Goal: Information Seeking & Learning: Check status

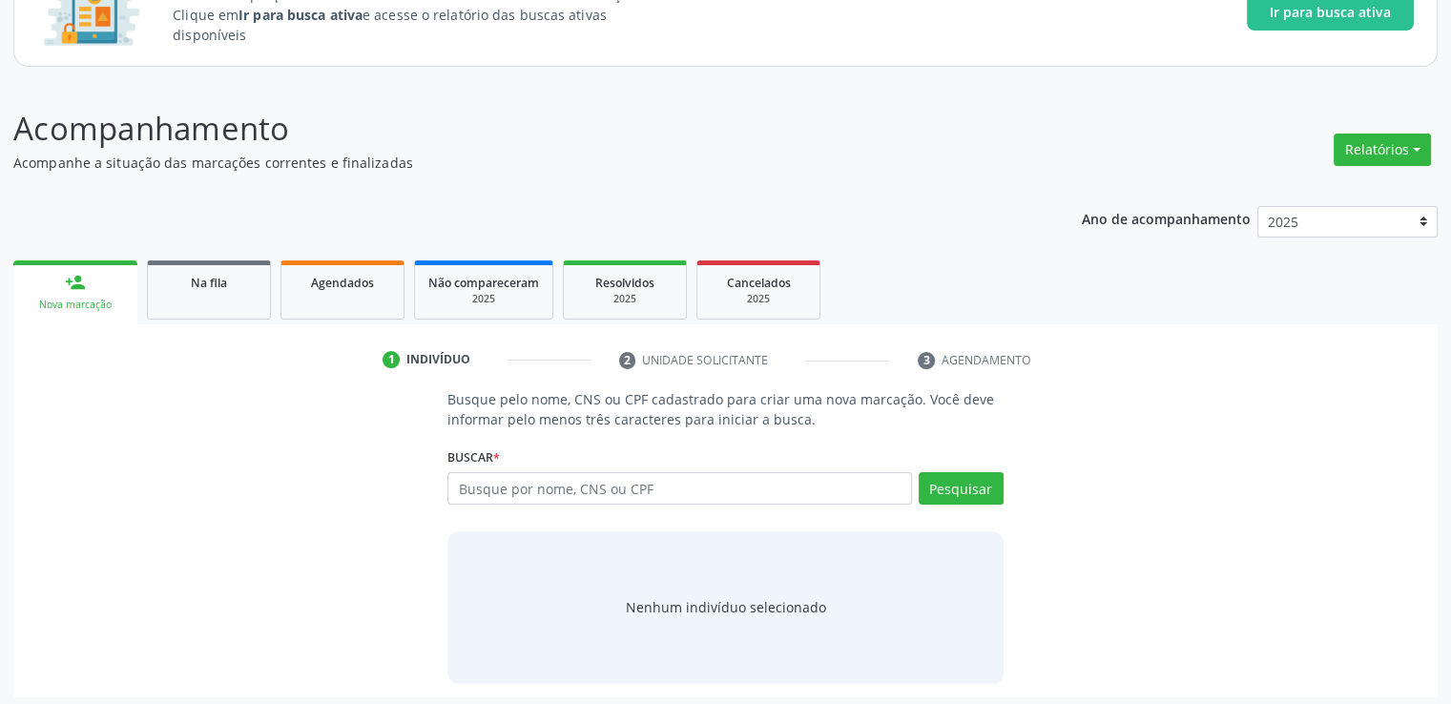
scroll to position [168, 0]
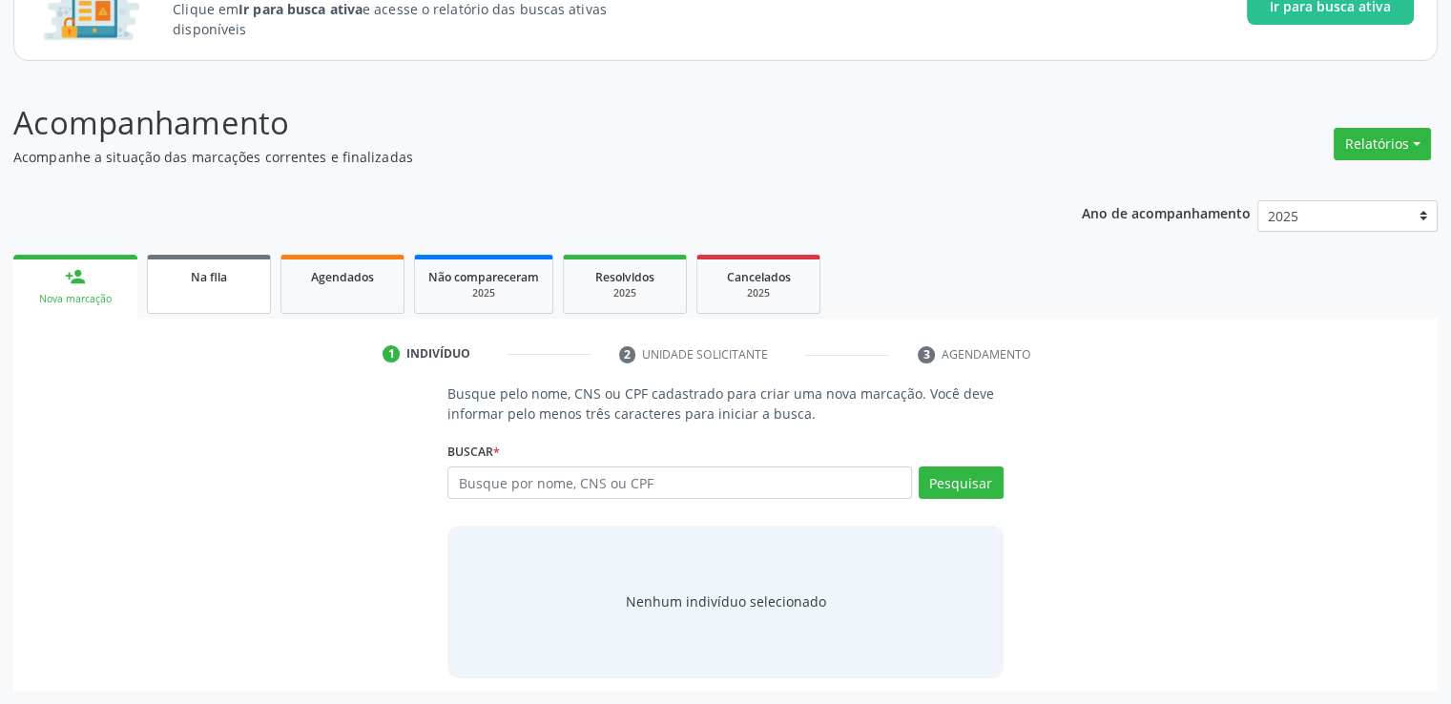
click at [197, 284] on div "Na fila" at bounding box center [208, 276] width 95 height 20
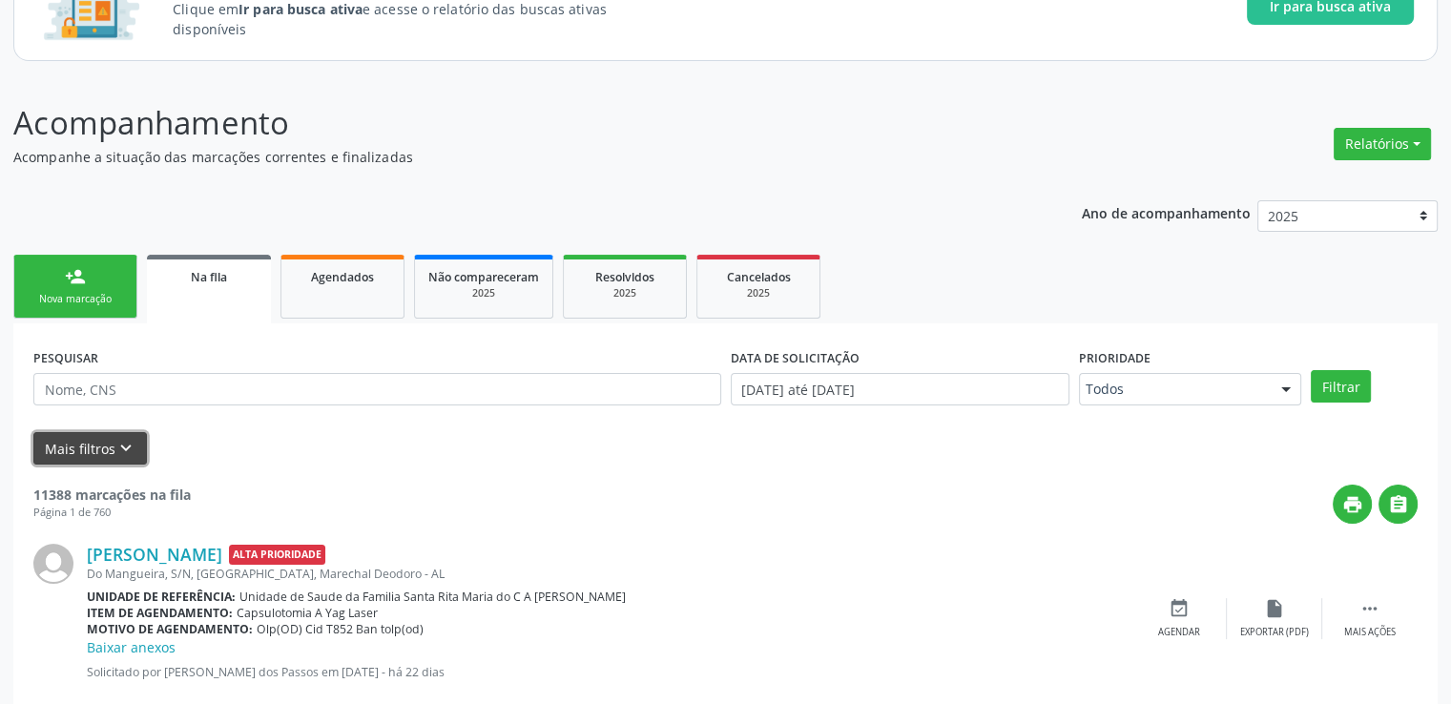
click at [63, 454] on button "Mais filtros keyboard_arrow_down" at bounding box center [90, 448] width 114 height 33
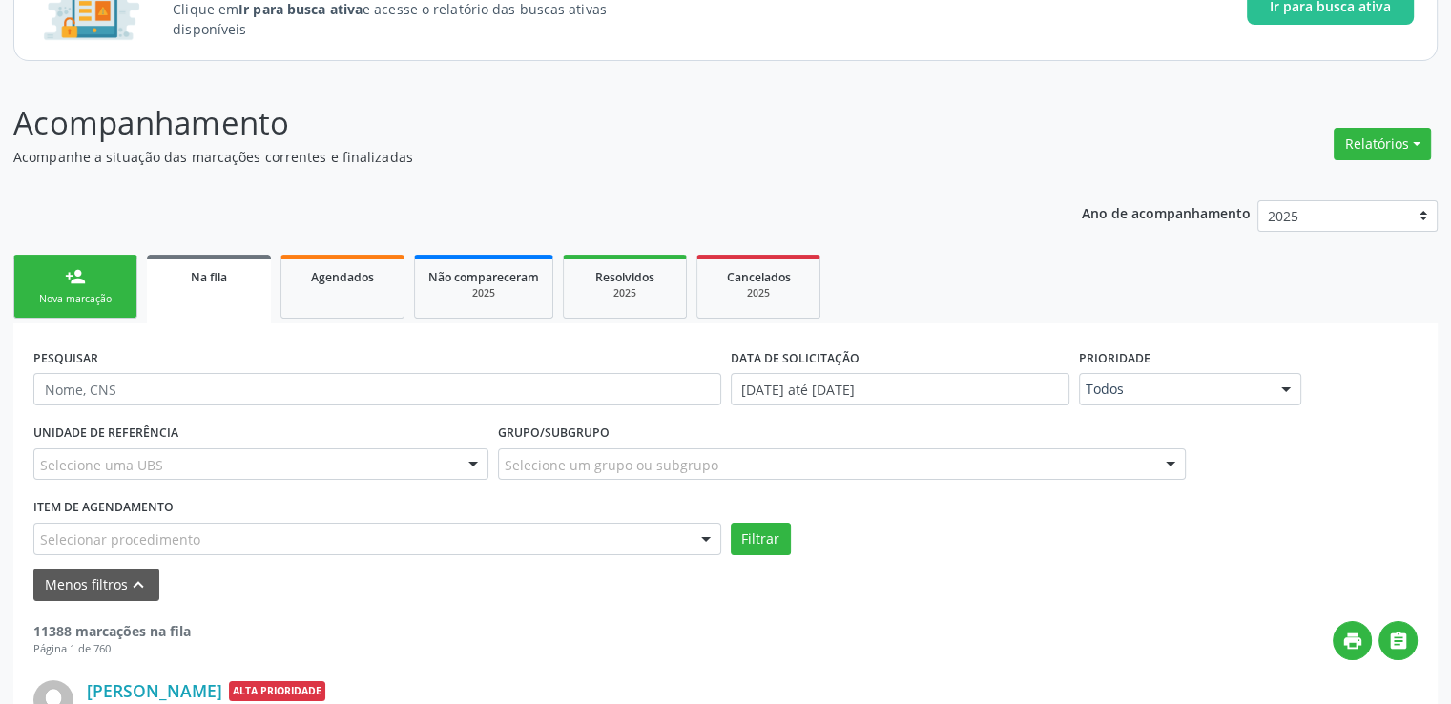
click at [40, 538] on input "text" at bounding box center [40, 548] width 0 height 38
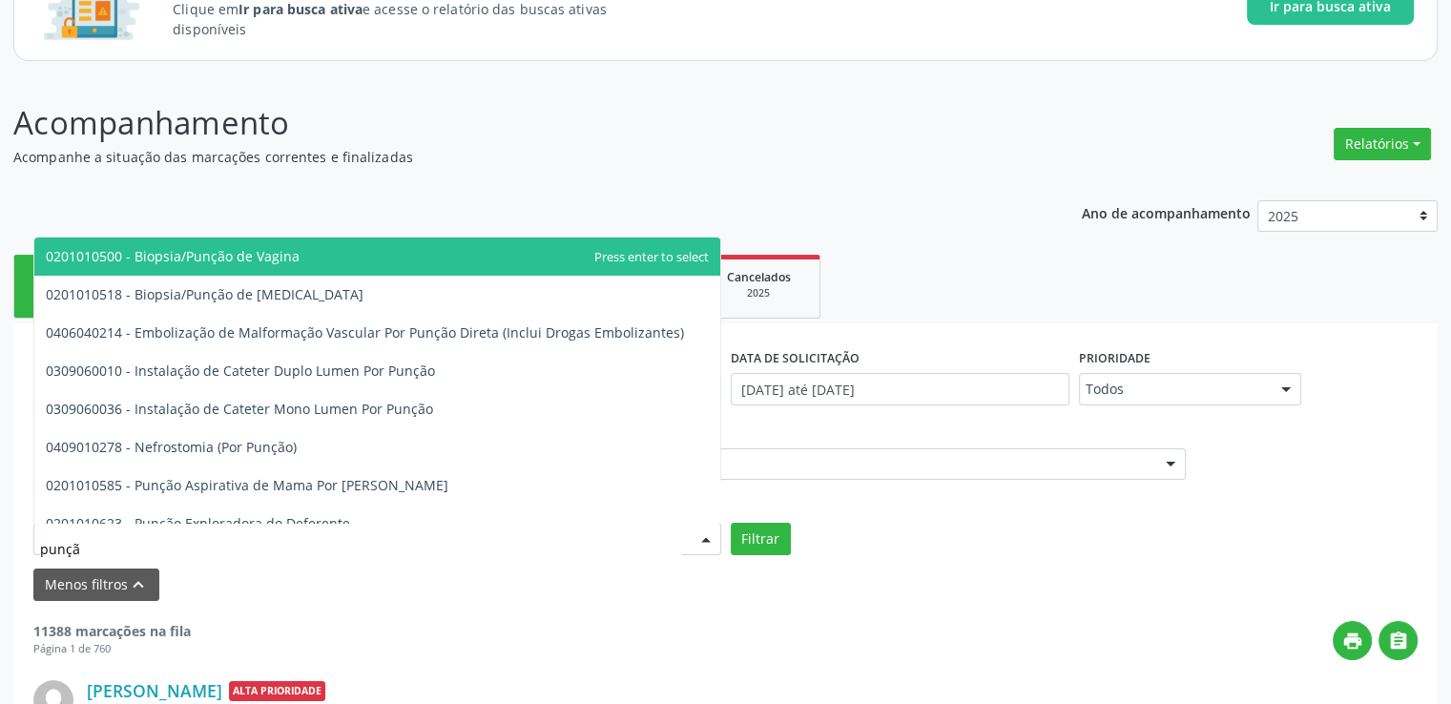
type input "punção"
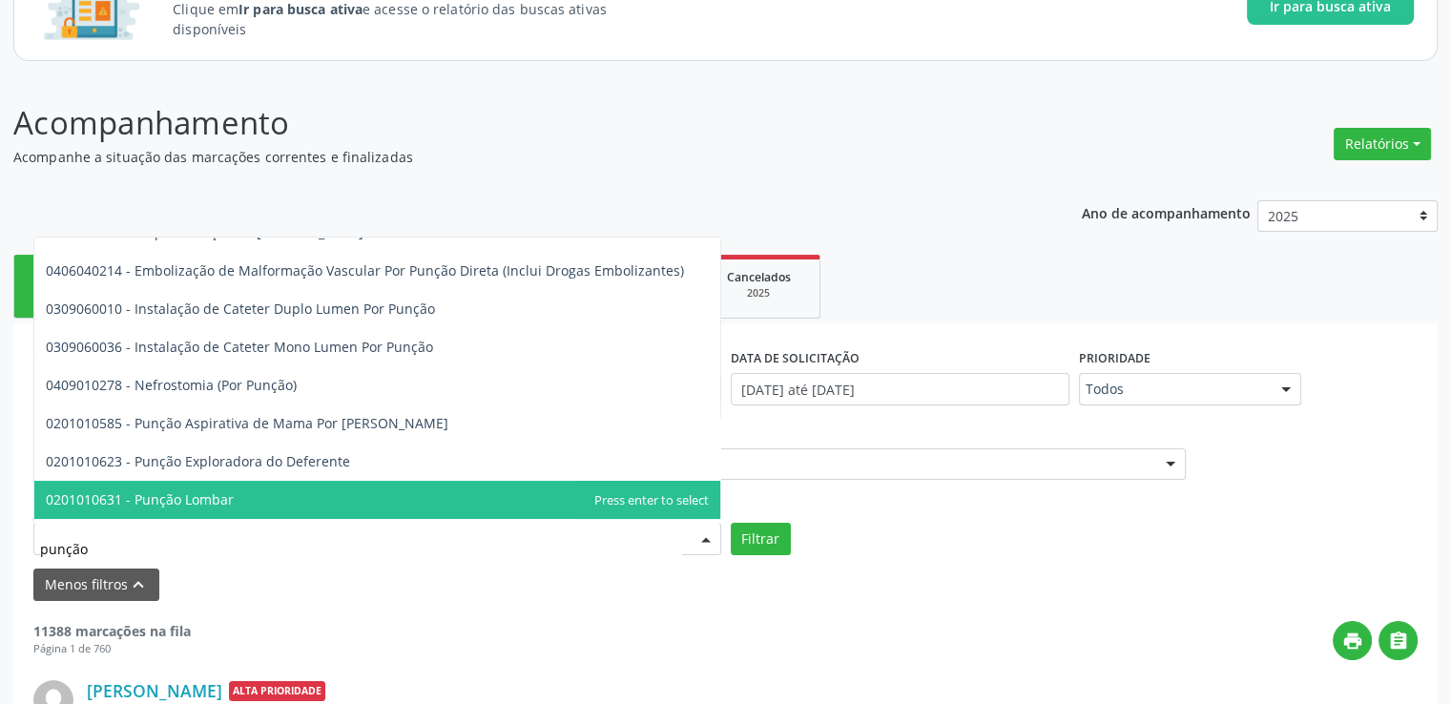
scroll to position [95, 0]
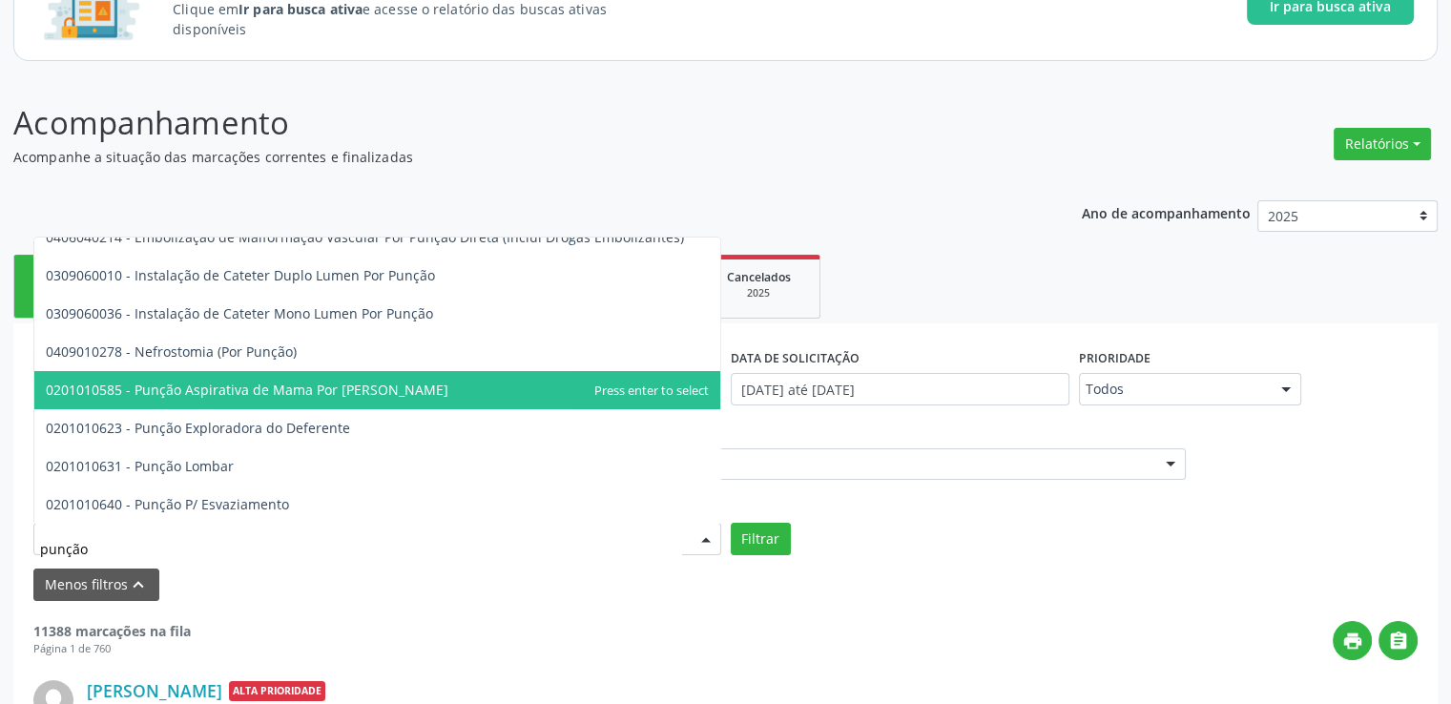
click at [109, 387] on span "0201010585 - Punção Aspirativa de Mama Por [PERSON_NAME]" at bounding box center [247, 390] width 403 height 18
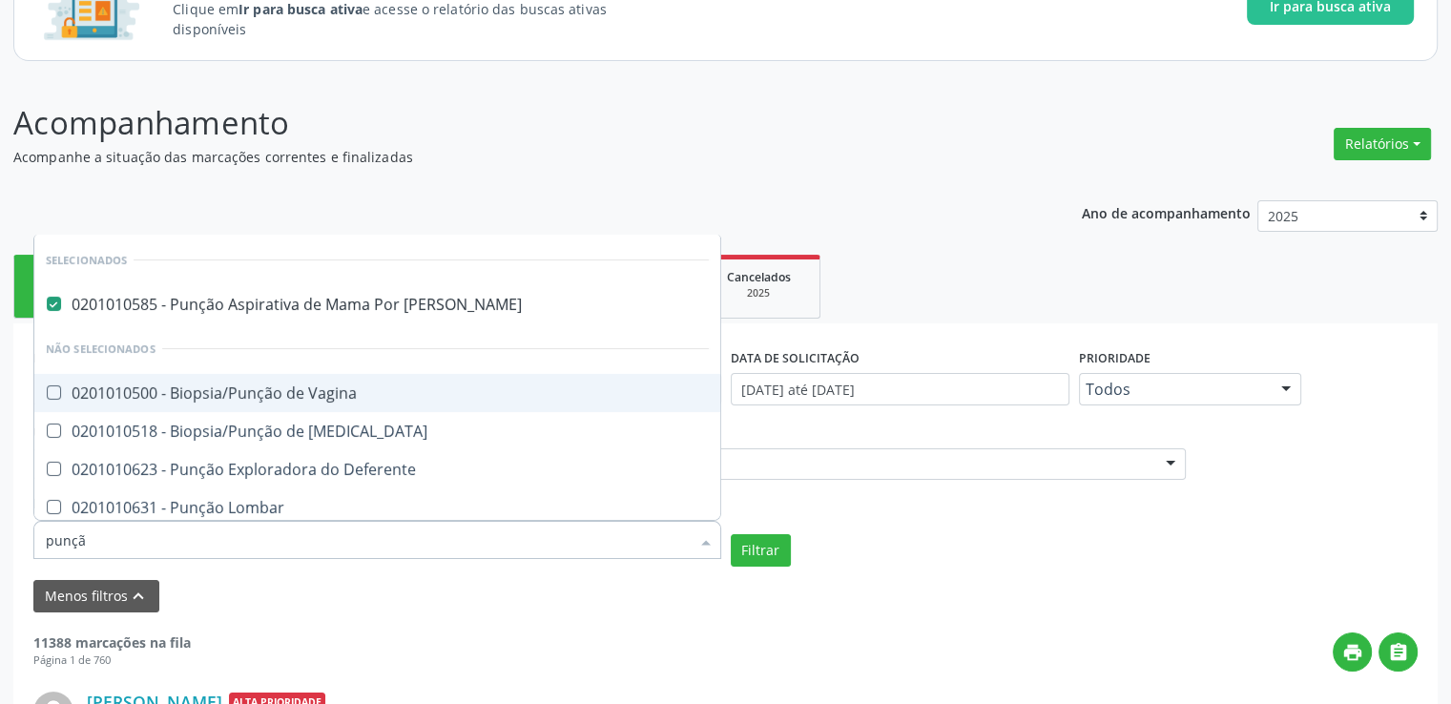
type input "punção"
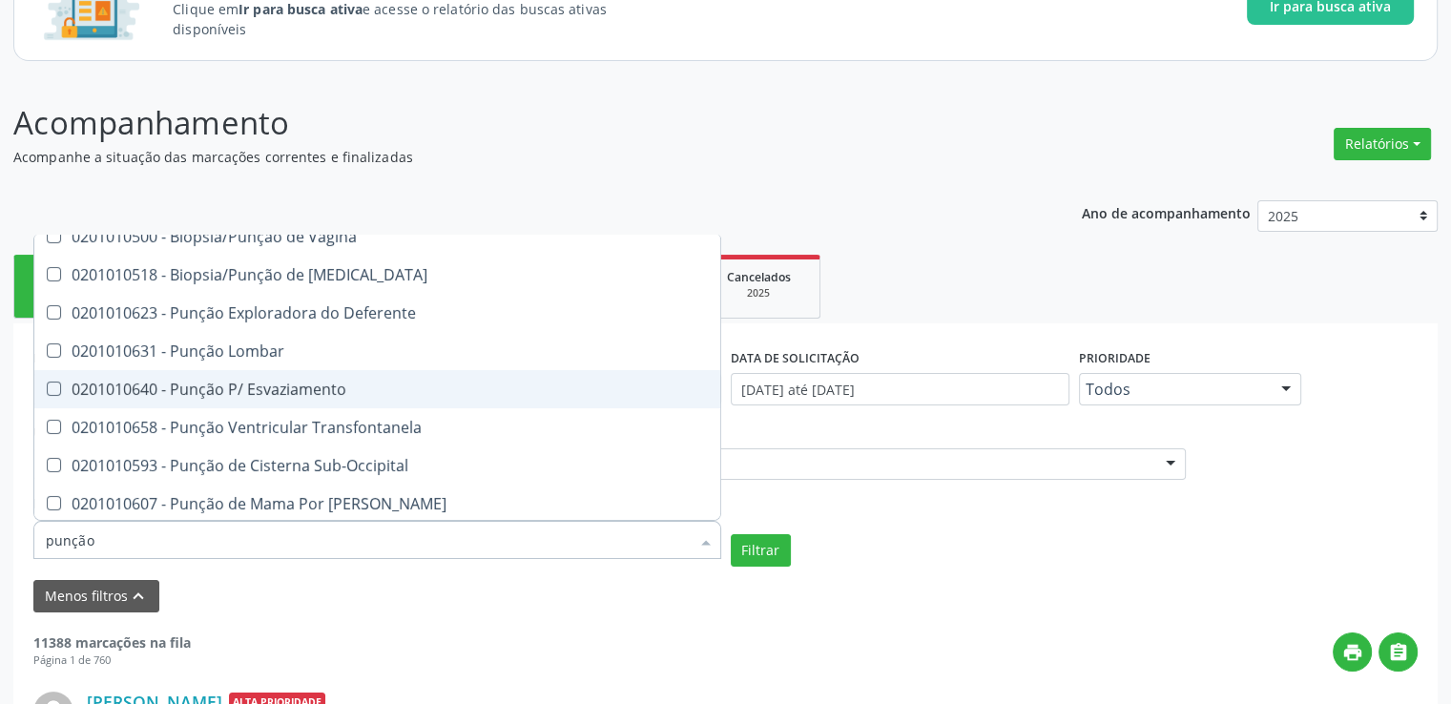
scroll to position [197, 0]
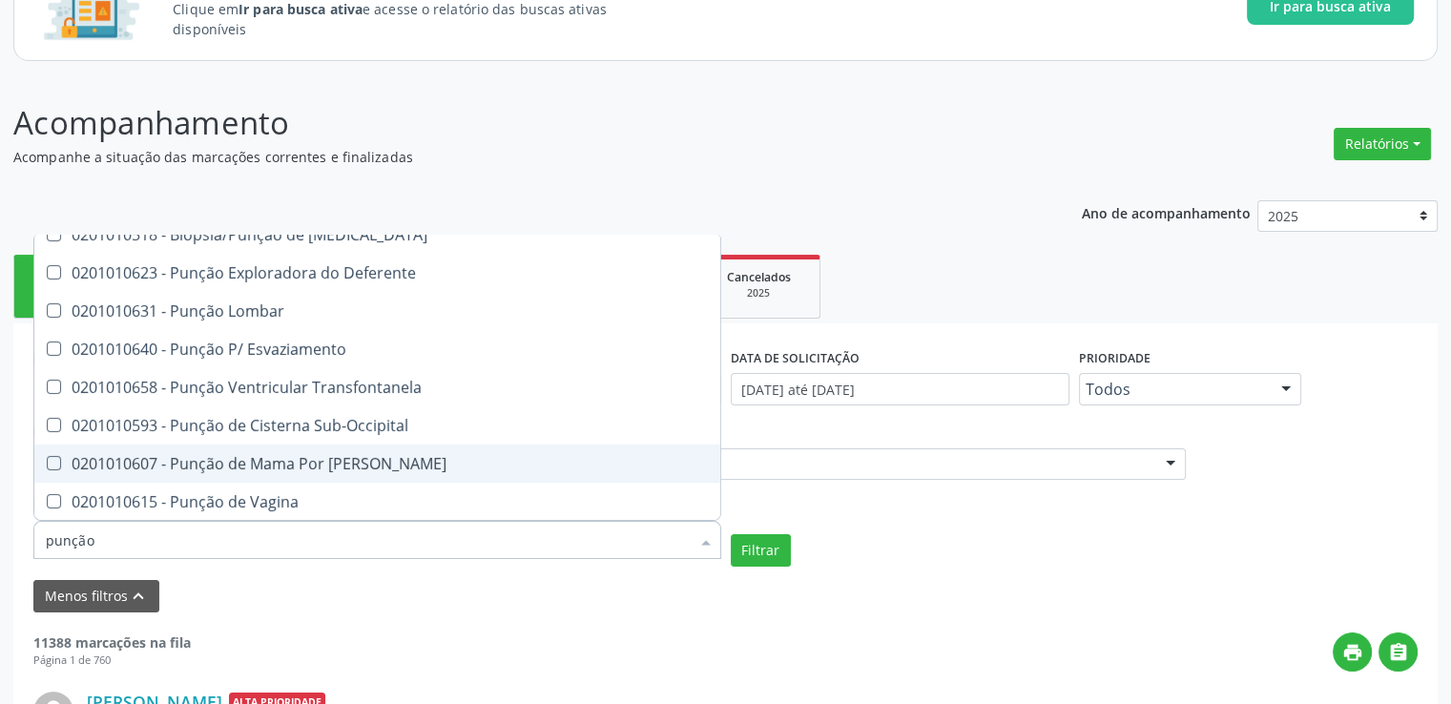
click at [57, 464] on Grossa at bounding box center [54, 463] width 14 height 14
click at [47, 464] on Grossa "checkbox" at bounding box center [40, 463] width 12 height 12
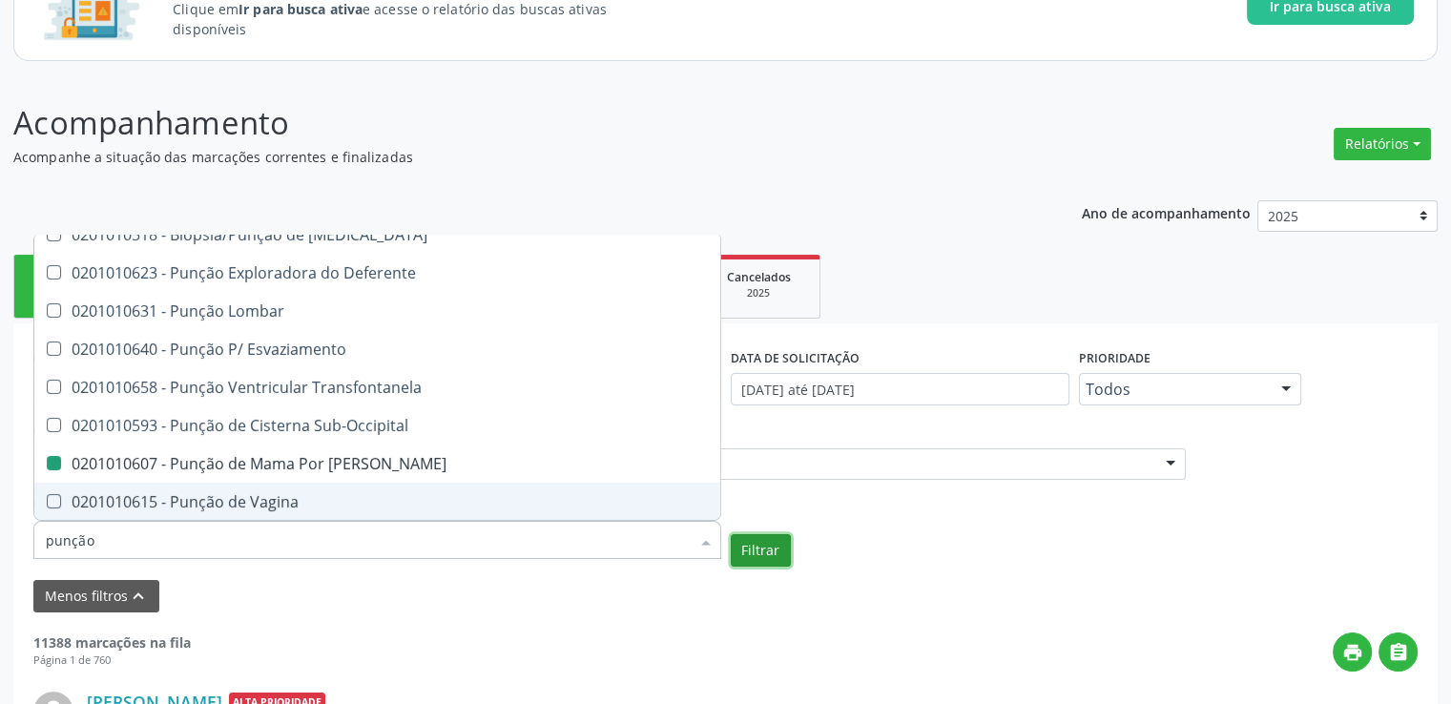
click at [760, 548] on button "Filtrar" at bounding box center [761, 550] width 60 height 32
checkbox Grossa "false"
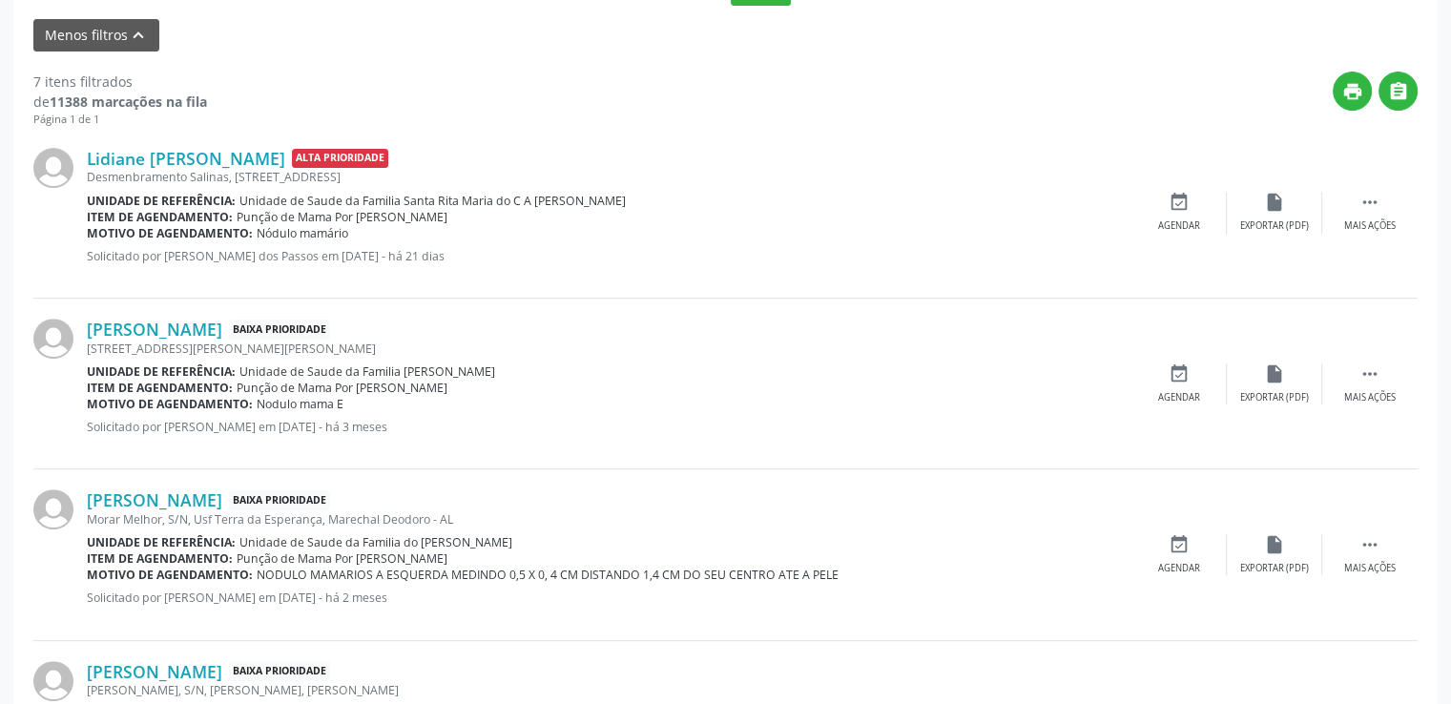
scroll to position [656, 0]
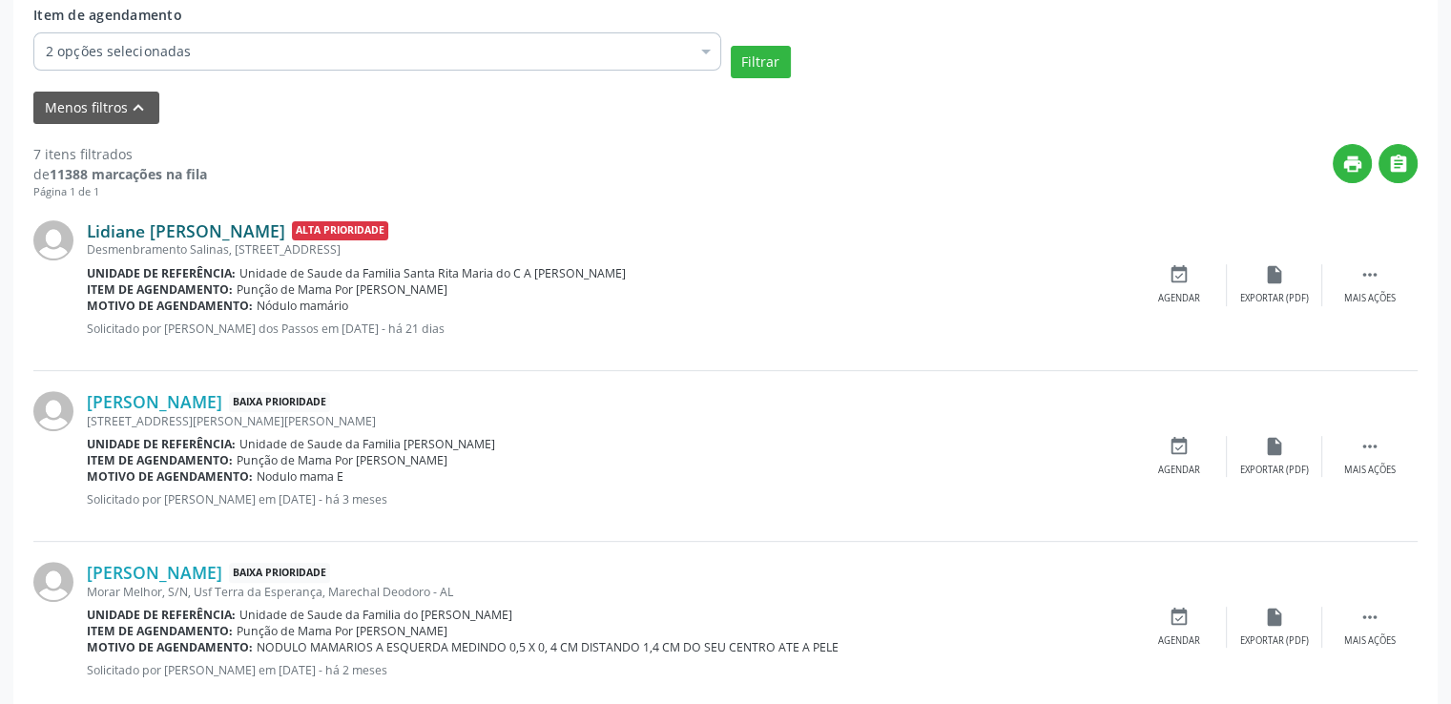
click at [93, 229] on link "Lidiane [PERSON_NAME]" at bounding box center [186, 230] width 198 height 21
click at [131, 230] on link "Lidiane [PERSON_NAME]" at bounding box center [186, 230] width 198 height 21
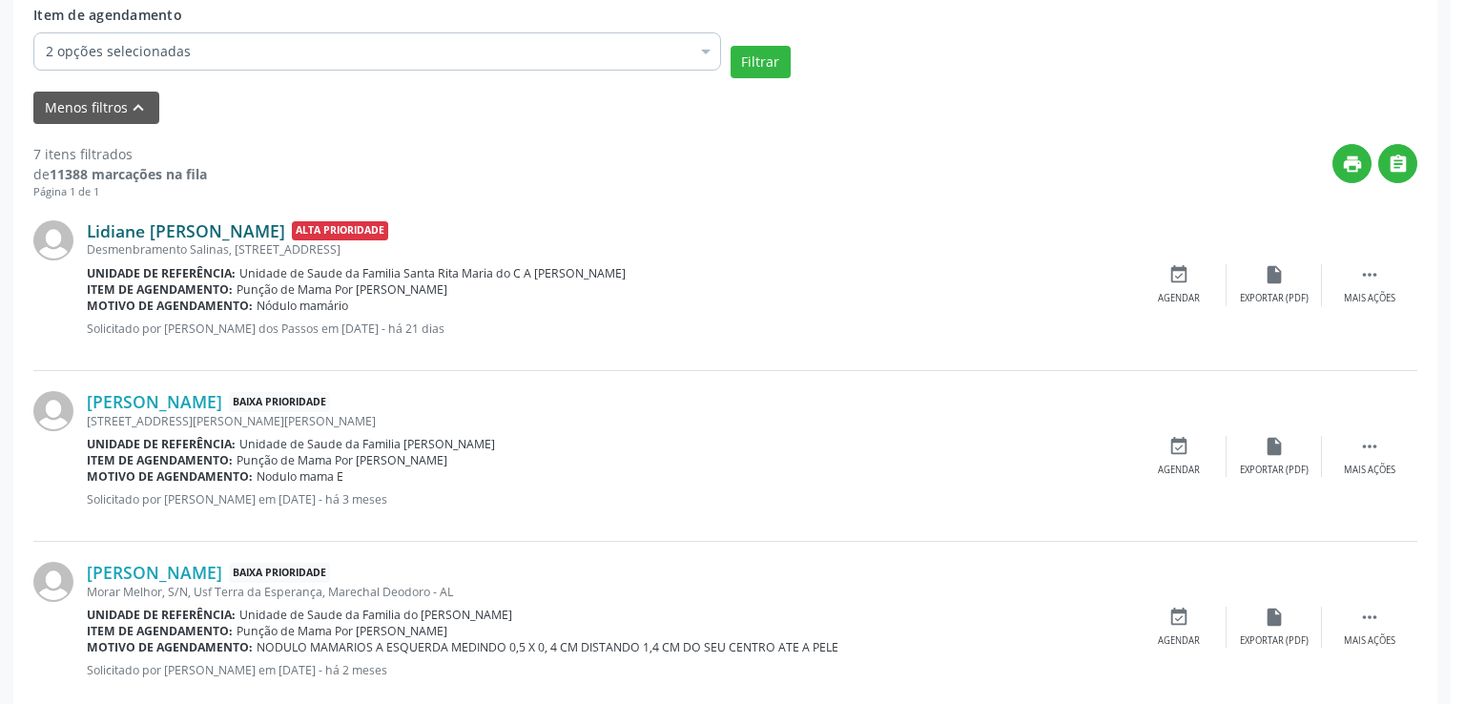
click at [131, 230] on div "Resumo × Lidiane [PERSON_NAME] CNS: 702 3060 0473 5920 Idade: 25 anos Celular/W…" at bounding box center [732, 352] width 1465 height 704
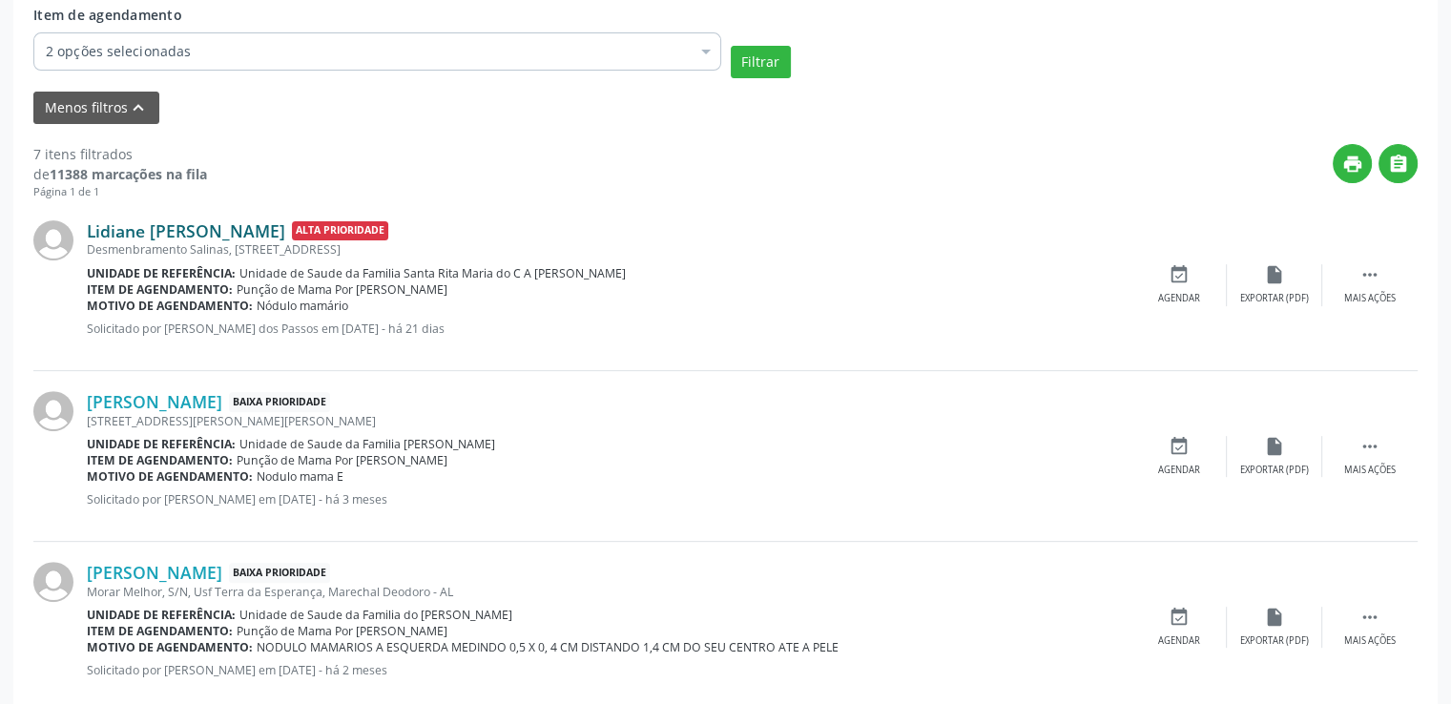
click at [128, 227] on link "Lidiane [PERSON_NAME]" at bounding box center [186, 230] width 198 height 21
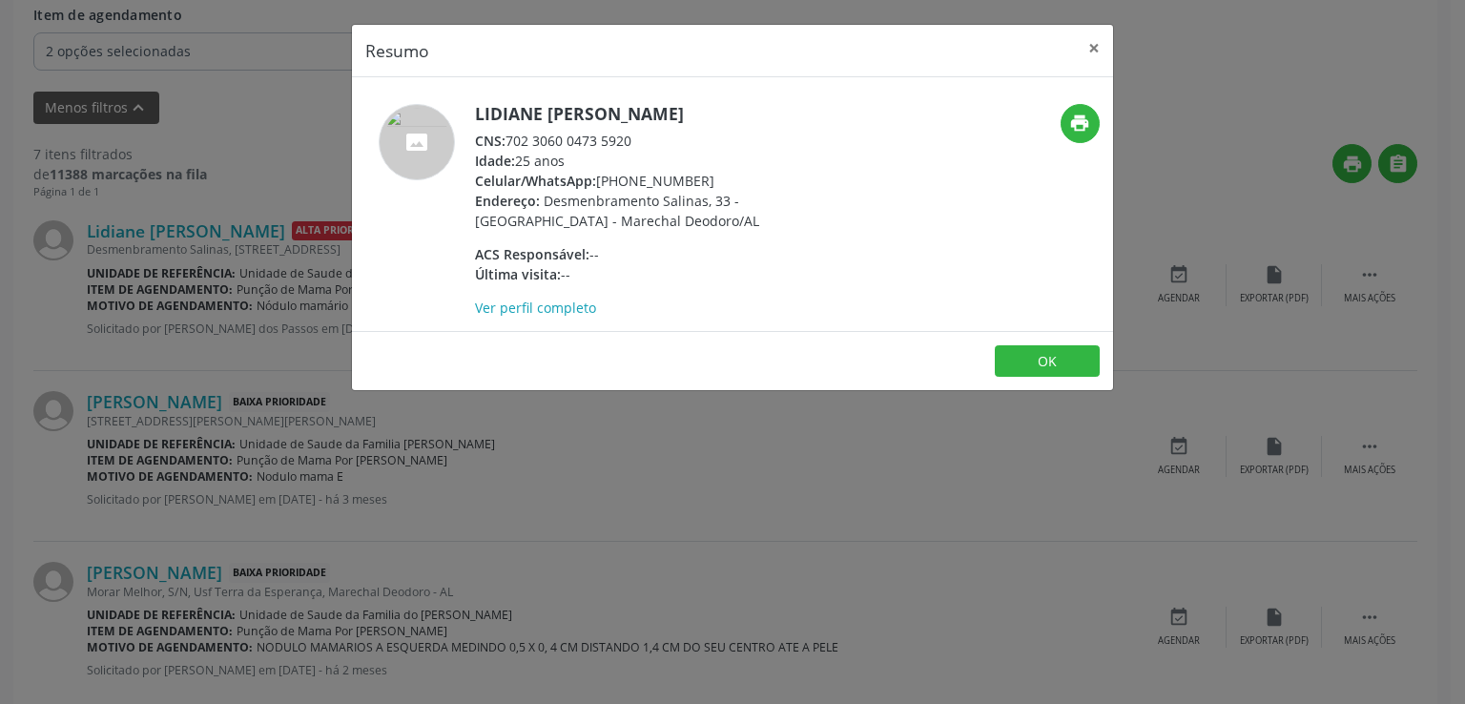
drag, startPoint x: 477, startPoint y: 111, endPoint x: 755, endPoint y: 114, distance: 277.6
click at [755, 114] on h5 "Lidiane [PERSON_NAME]" at bounding box center [660, 114] width 371 height 20
copy h5 "Lidiane [PERSON_NAME]"
drag, startPoint x: 511, startPoint y: 136, endPoint x: 630, endPoint y: 140, distance: 118.4
click at [630, 140] on div "CNS: 702 3060 0473 5920" at bounding box center [660, 141] width 371 height 20
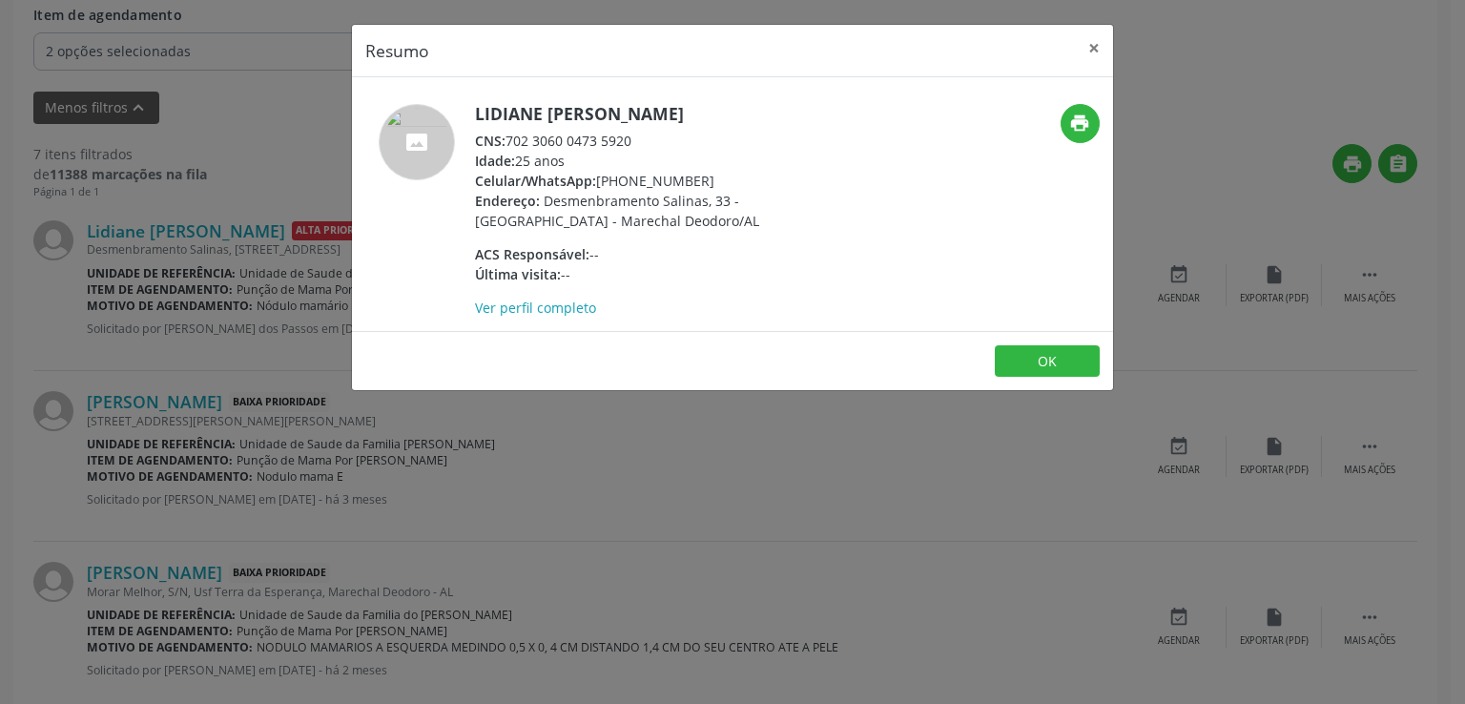
copy div "702 3060 0473 5920"
click at [1095, 43] on button "×" at bounding box center [1094, 48] width 38 height 47
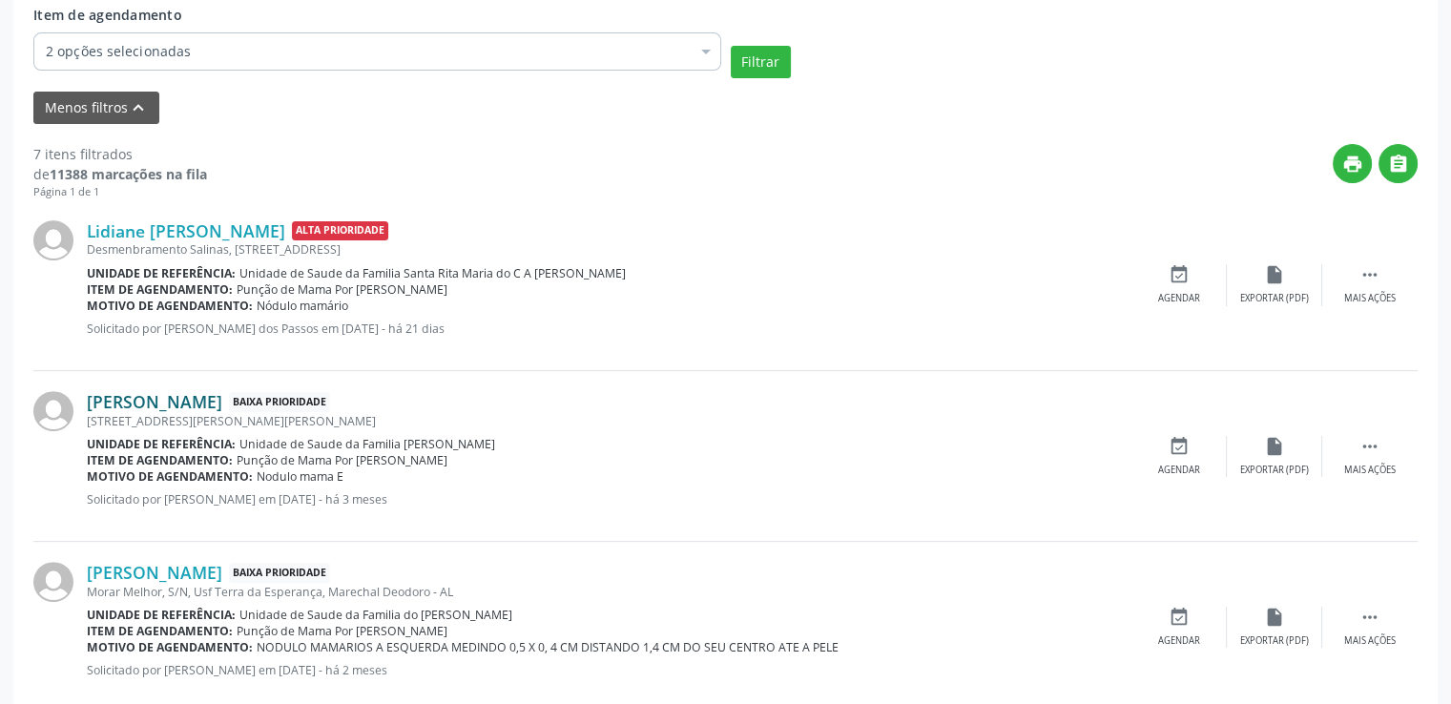
click at [213, 408] on link "[PERSON_NAME]" at bounding box center [154, 401] width 135 height 21
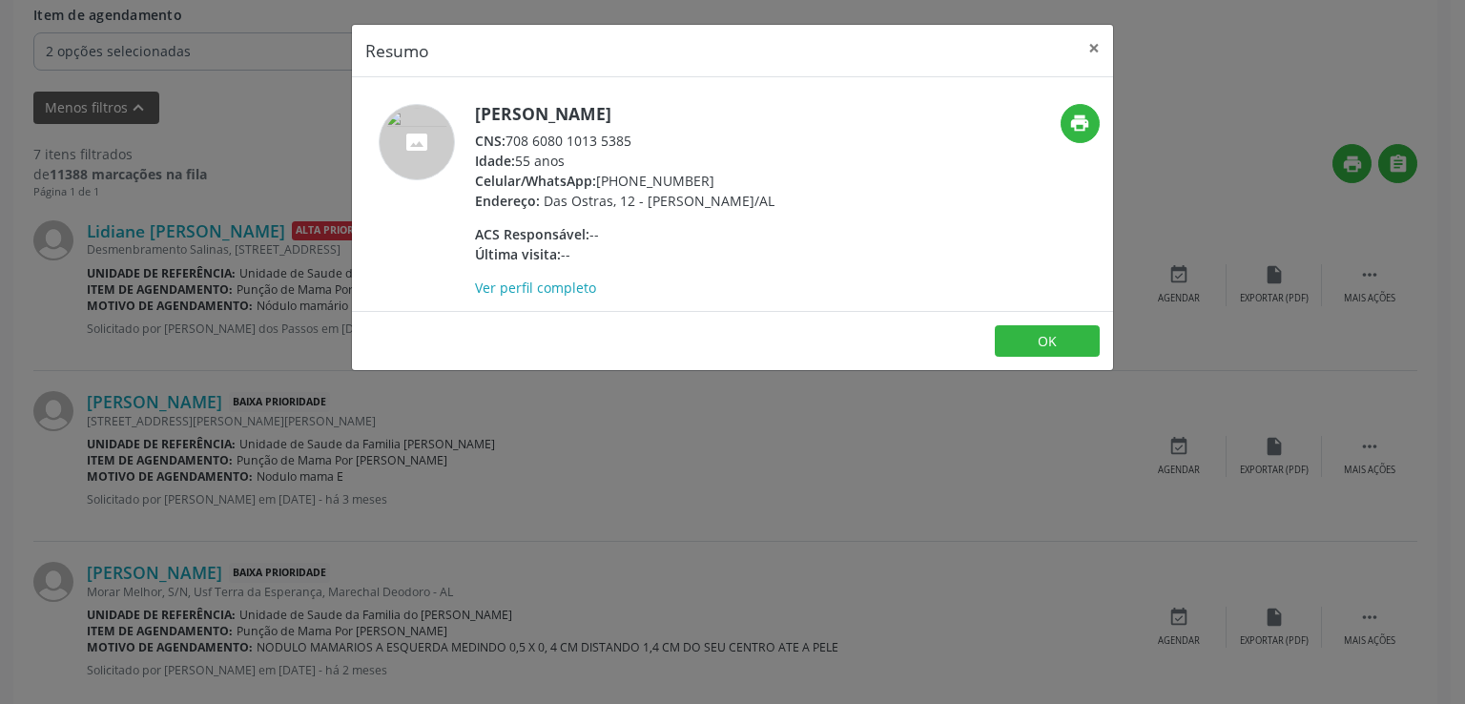
drag, startPoint x: 477, startPoint y: 113, endPoint x: 725, endPoint y: 114, distance: 248.0
click at [725, 114] on h5 "[PERSON_NAME]" at bounding box center [625, 114] width 300 height 20
copy h5 "[PERSON_NAME]"
drag, startPoint x: 510, startPoint y: 135, endPoint x: 638, endPoint y: 146, distance: 128.4
click at [638, 146] on div "CNS: 708 6080 1013 5385" at bounding box center [625, 141] width 300 height 20
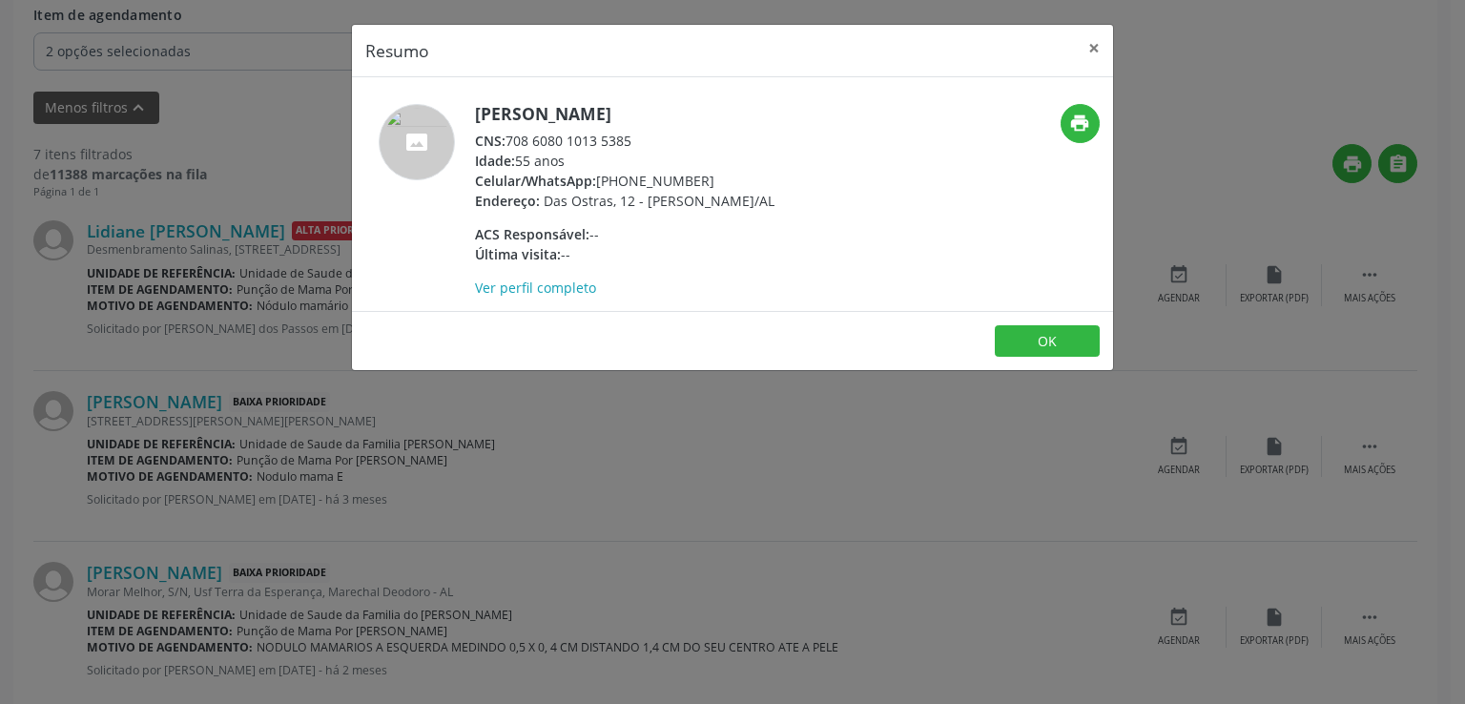
copy div "708 6080 1013 5385"
click at [1090, 44] on button "×" at bounding box center [1094, 48] width 38 height 47
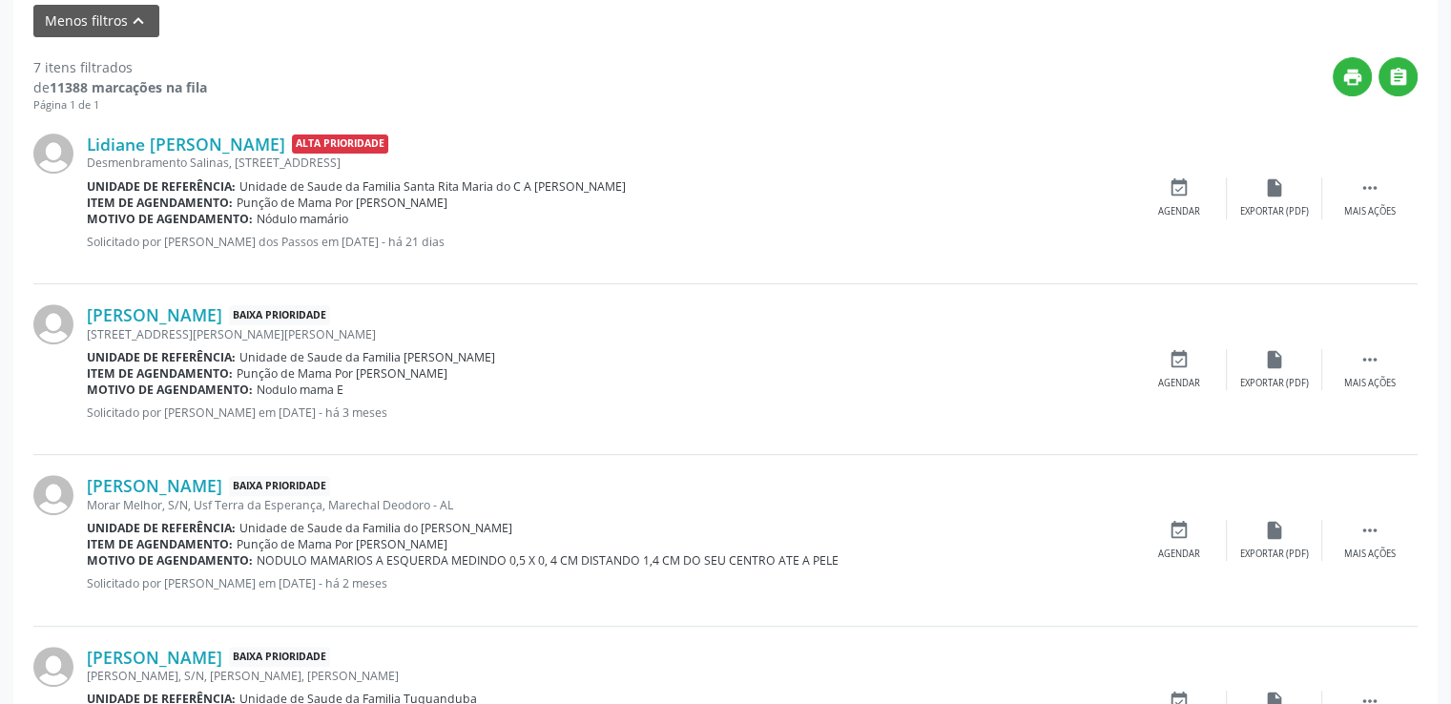
scroll to position [847, 0]
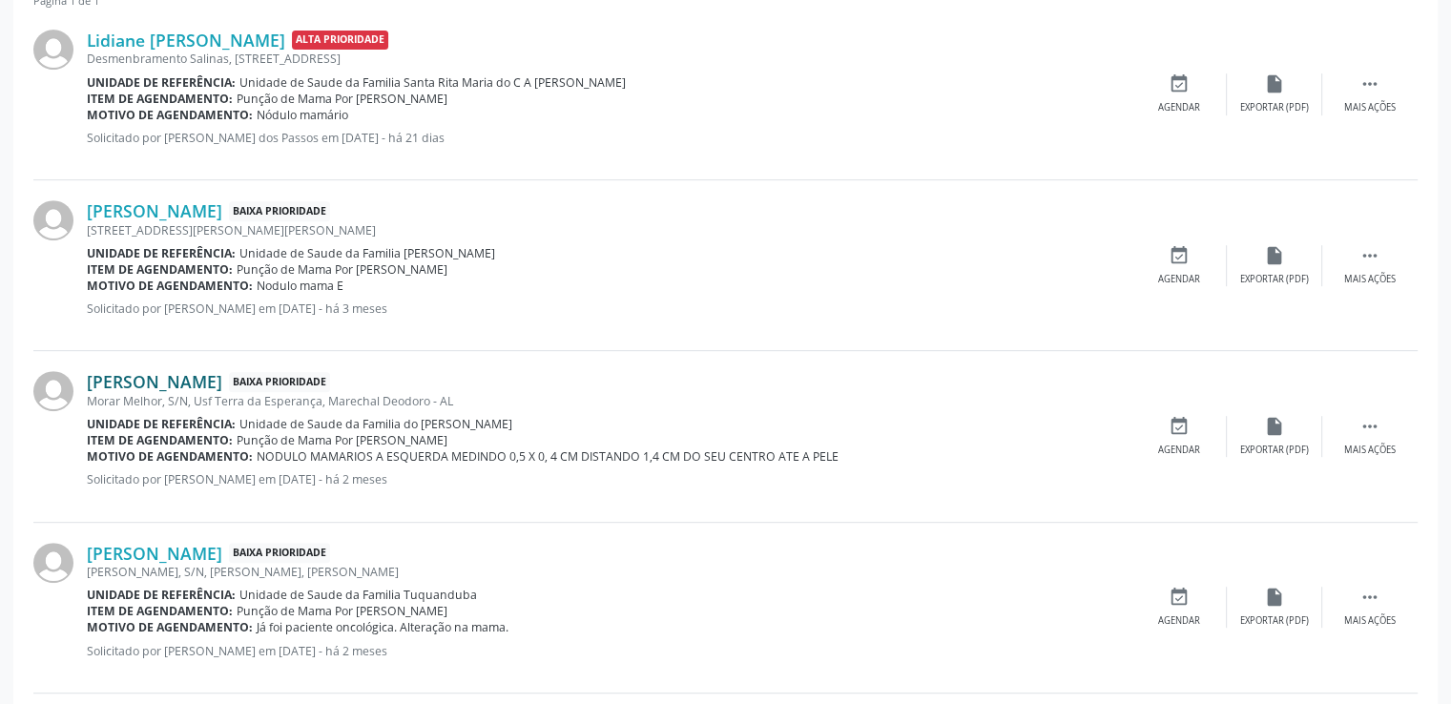
click at [98, 383] on link "[PERSON_NAME]" at bounding box center [154, 381] width 135 height 21
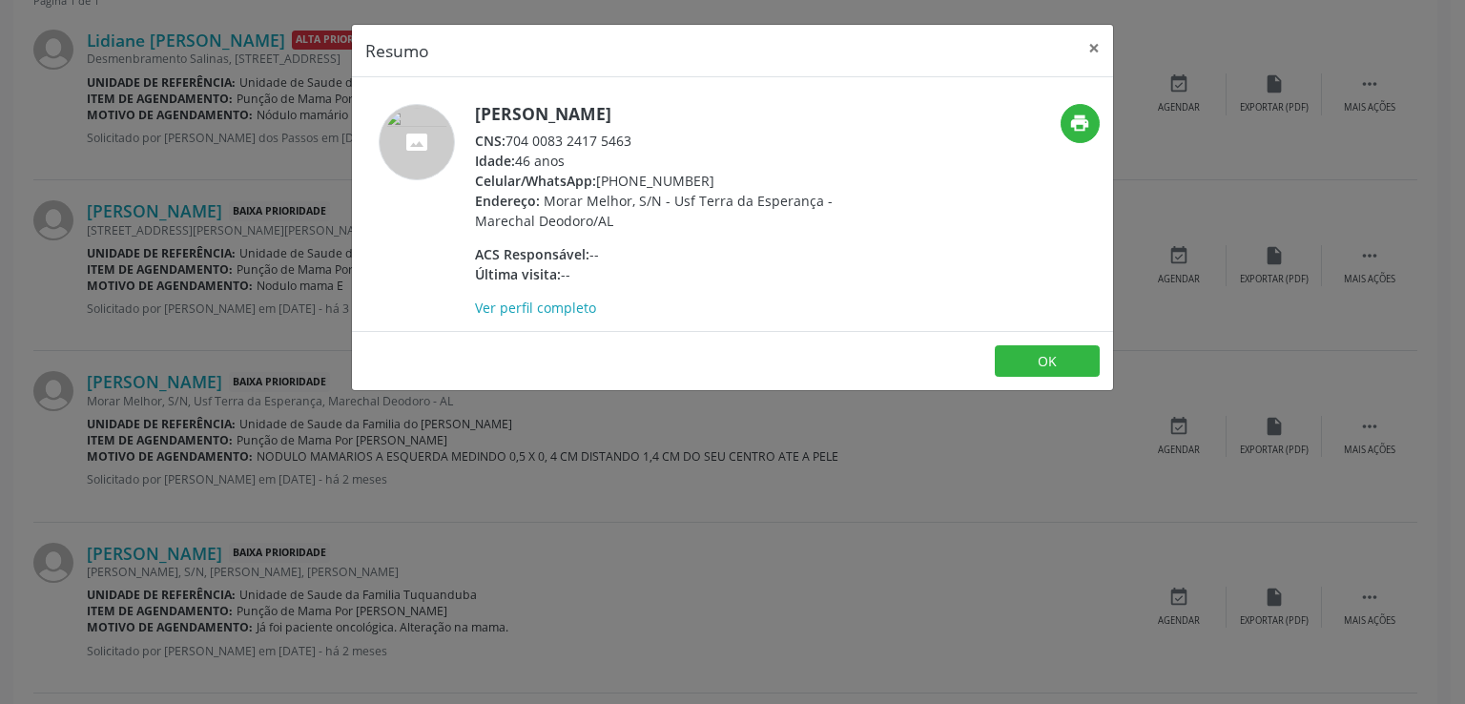
drag, startPoint x: 477, startPoint y: 114, endPoint x: 685, endPoint y: 106, distance: 208.1
click at [685, 106] on h5 "[PERSON_NAME]" at bounding box center [660, 114] width 371 height 20
copy h5 "[PERSON_NAME]"
drag, startPoint x: 508, startPoint y: 137, endPoint x: 637, endPoint y: 141, distance: 128.9
click at [637, 141] on div "CNS: 704 0083 2417 5463" at bounding box center [660, 141] width 371 height 20
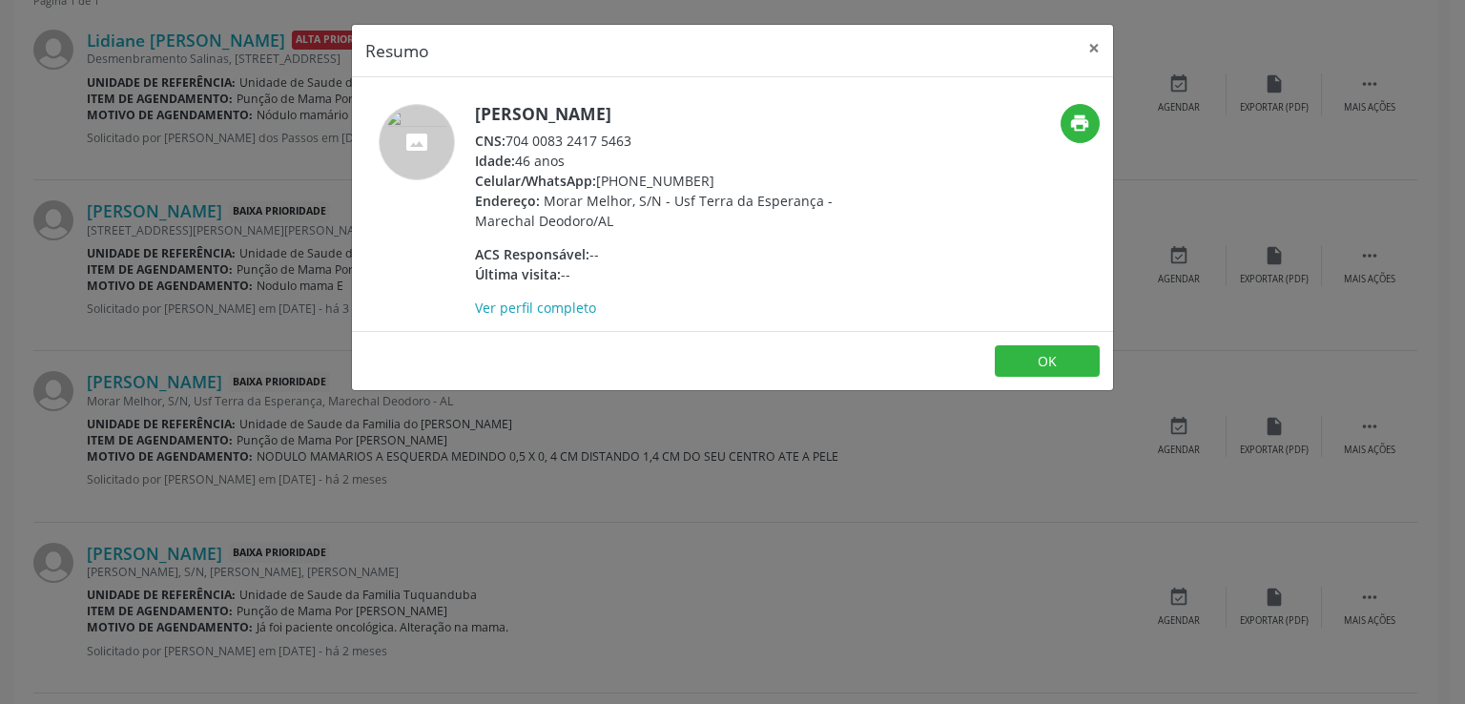
copy div "704 0083 2417 5463"
click at [1090, 48] on button "×" at bounding box center [1094, 48] width 38 height 47
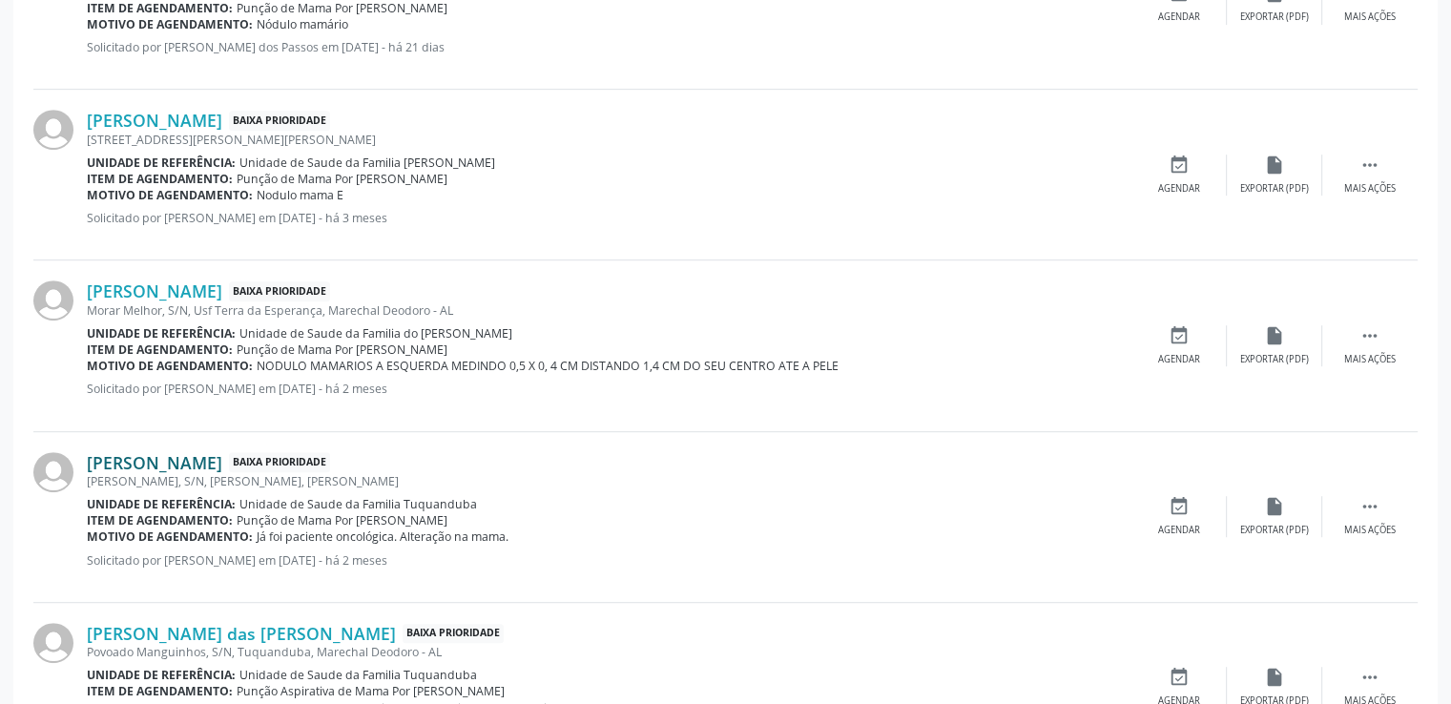
scroll to position [1133, 0]
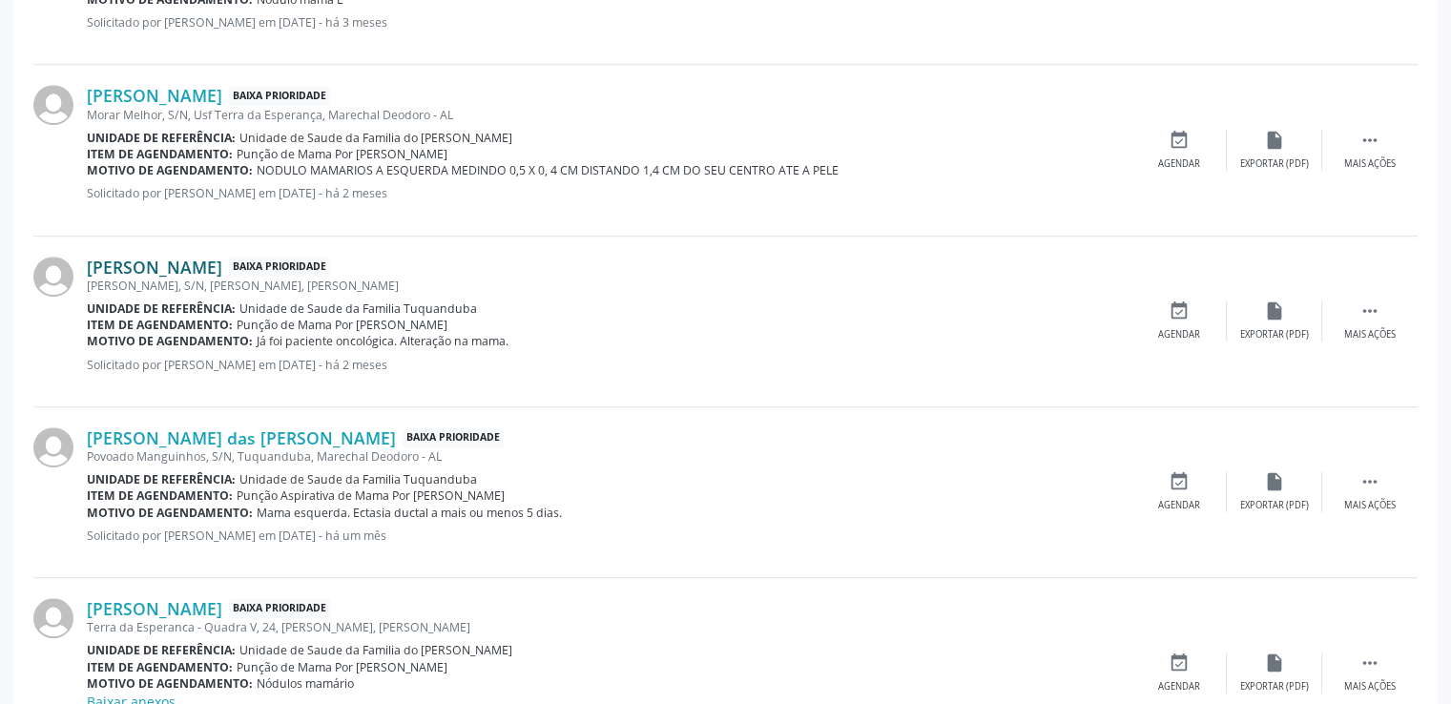
click at [179, 268] on link "[PERSON_NAME]" at bounding box center [154, 267] width 135 height 21
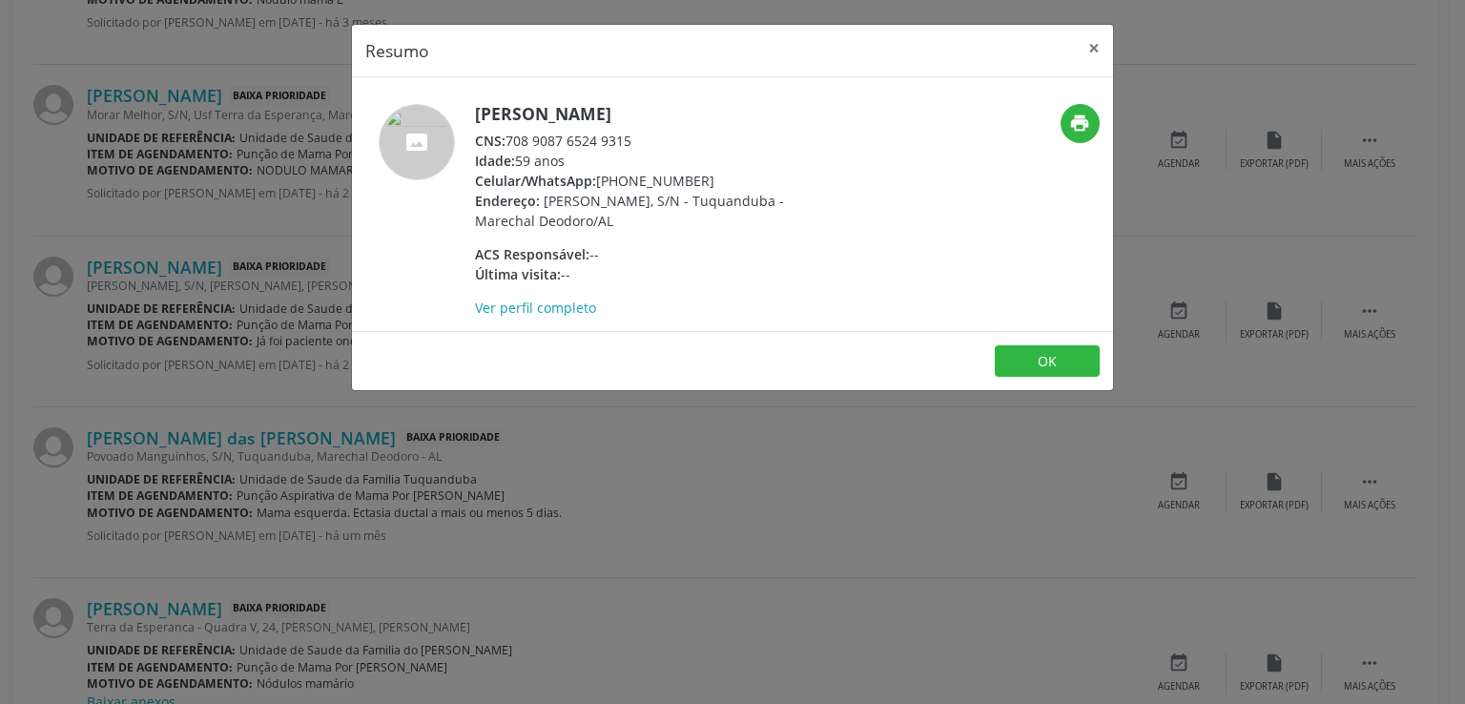
drag, startPoint x: 479, startPoint y: 112, endPoint x: 706, endPoint y: 122, distance: 227.3
click at [706, 122] on h5 "[PERSON_NAME]" at bounding box center [660, 114] width 371 height 20
copy h5 "[PERSON_NAME]"
drag, startPoint x: 509, startPoint y: 138, endPoint x: 632, endPoint y: 141, distance: 122.1
click at [632, 141] on div "CNS: 708 9087 6524 9315" at bounding box center [660, 141] width 371 height 20
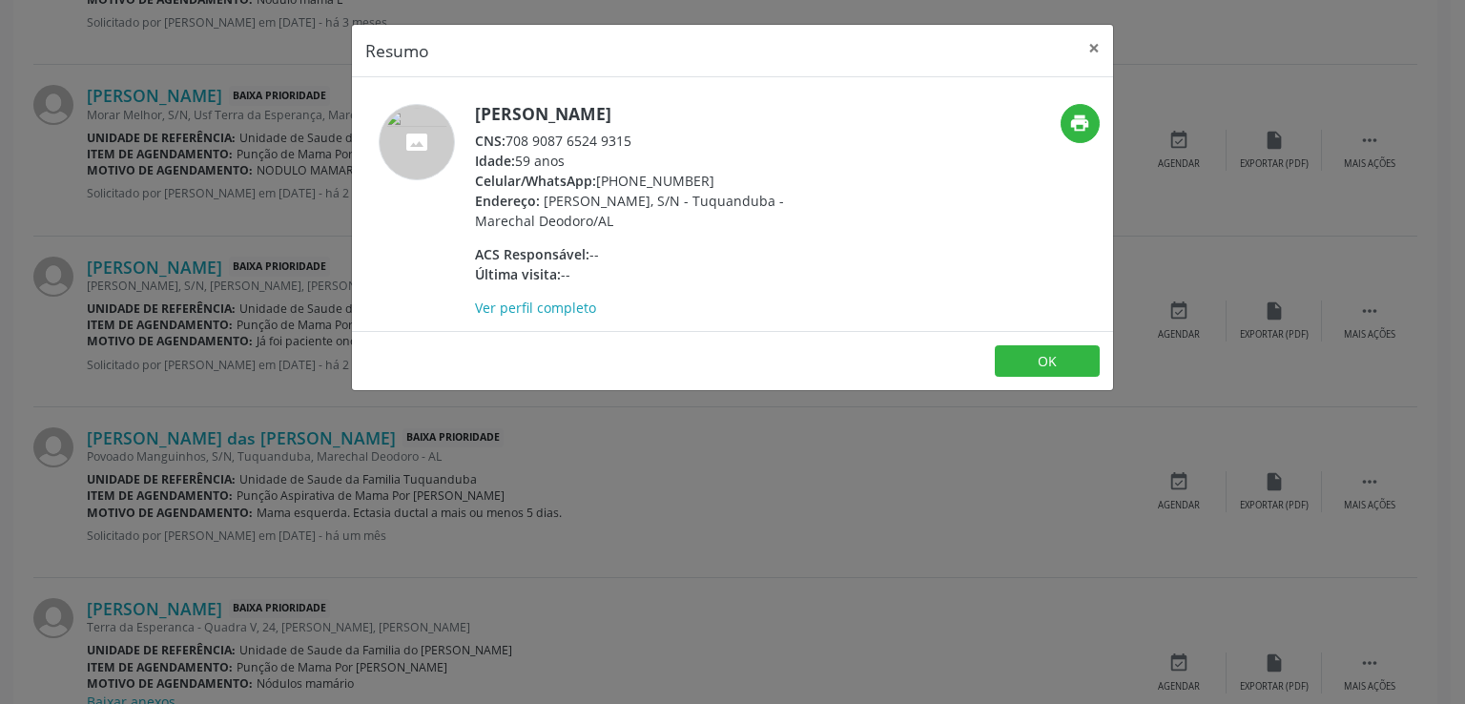
copy div "708 9087 6524 9315"
click at [1090, 48] on button "×" at bounding box center [1094, 48] width 38 height 47
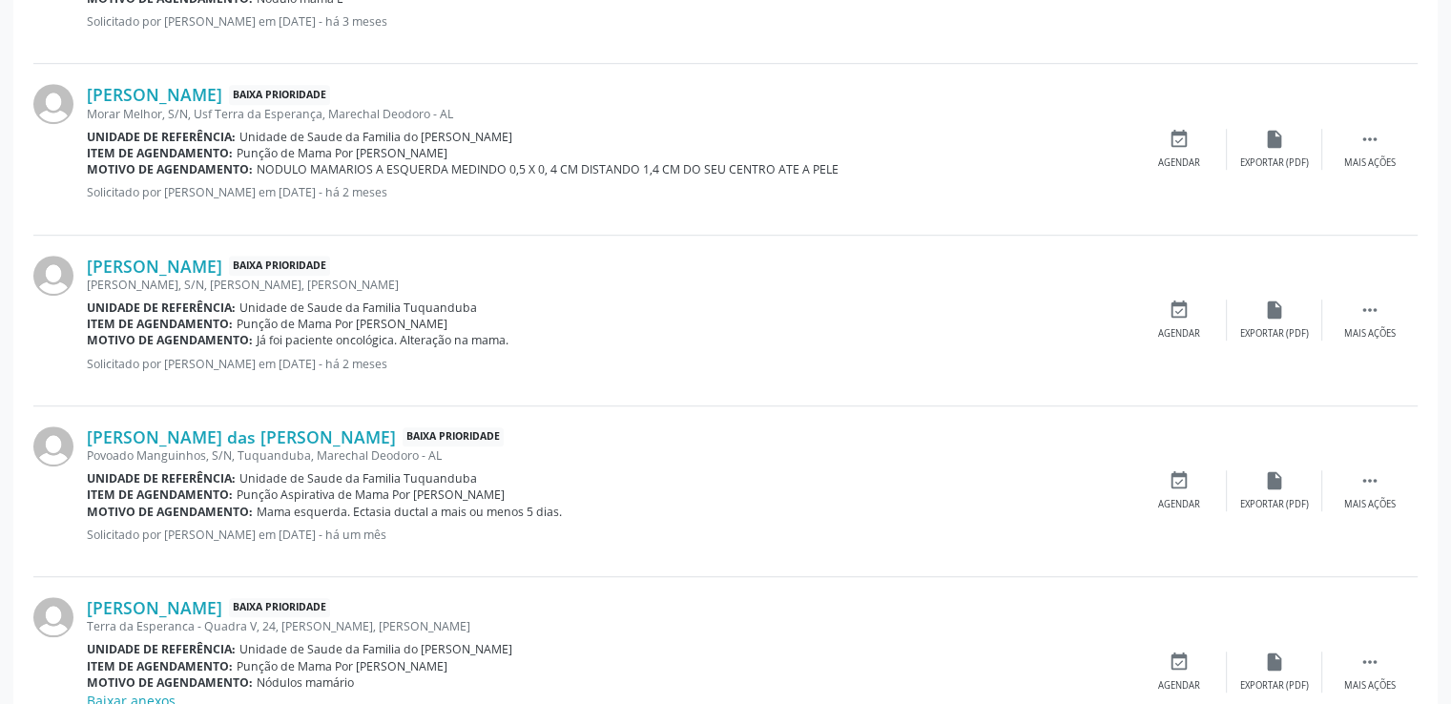
scroll to position [1229, 0]
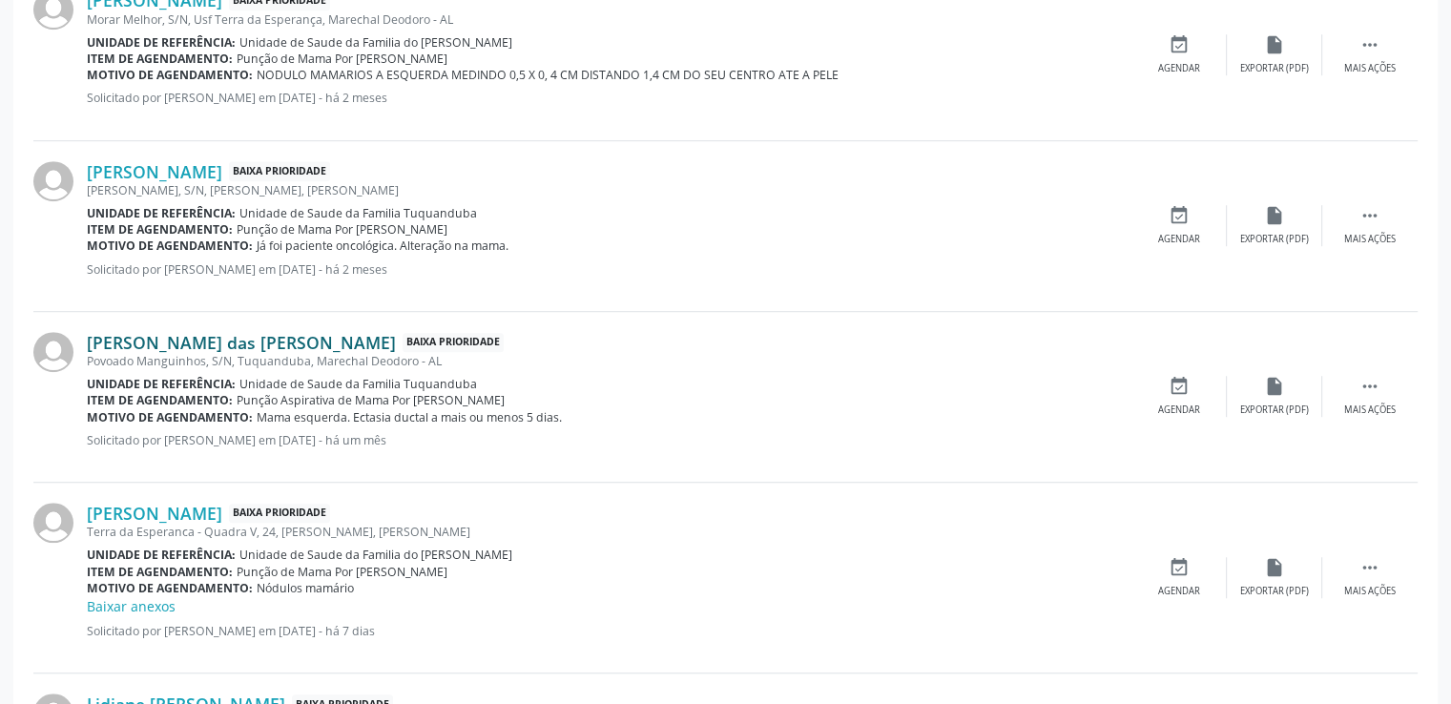
click at [225, 337] on link "[PERSON_NAME] das [PERSON_NAME]" at bounding box center [241, 342] width 309 height 21
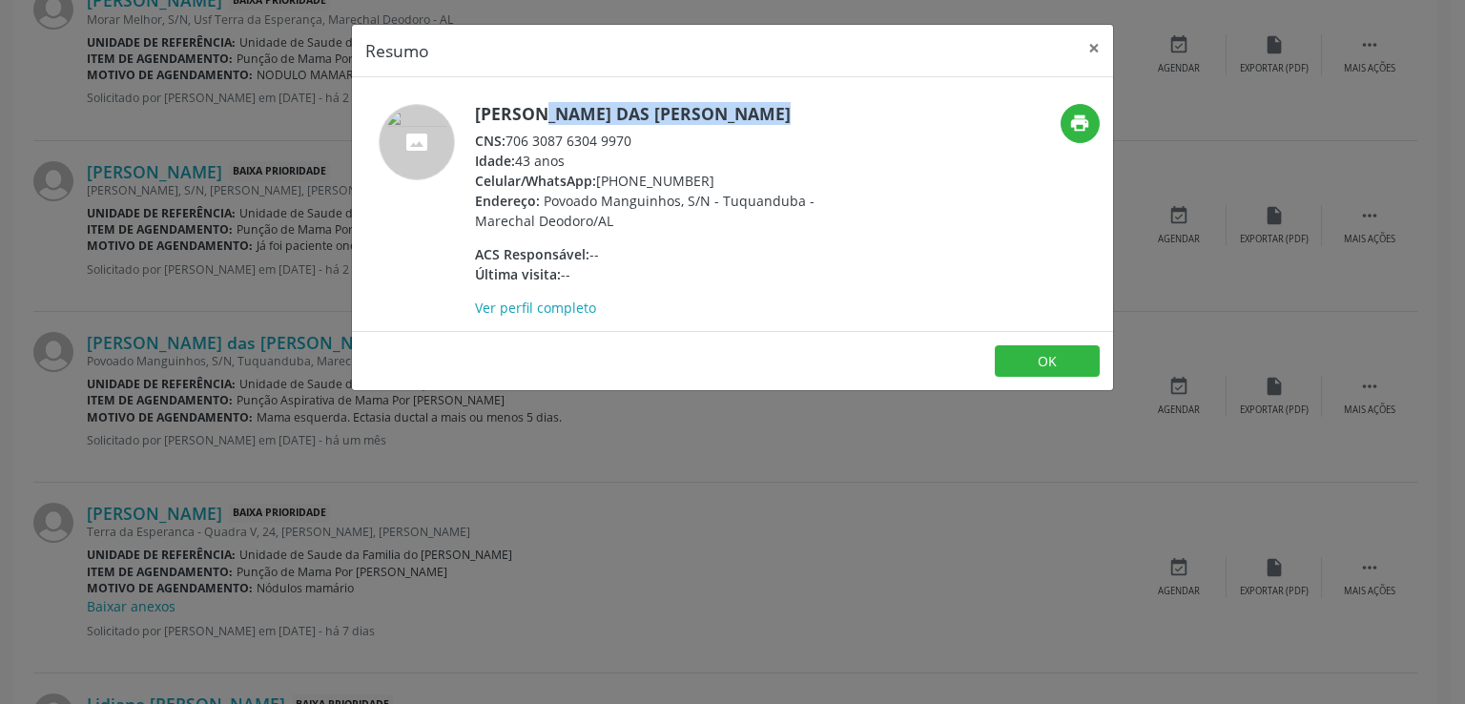
drag, startPoint x: 479, startPoint y: 109, endPoint x: 706, endPoint y: 104, distance: 227.1
click at [706, 104] on h5 "[PERSON_NAME] das [PERSON_NAME]" at bounding box center [660, 114] width 371 height 20
copy h5 "[PERSON_NAME] das [PERSON_NAME]"
drag, startPoint x: 509, startPoint y: 142, endPoint x: 630, endPoint y: 141, distance: 120.2
click at [630, 141] on div "CNS: 706 3087 6304 9970" at bounding box center [660, 141] width 371 height 20
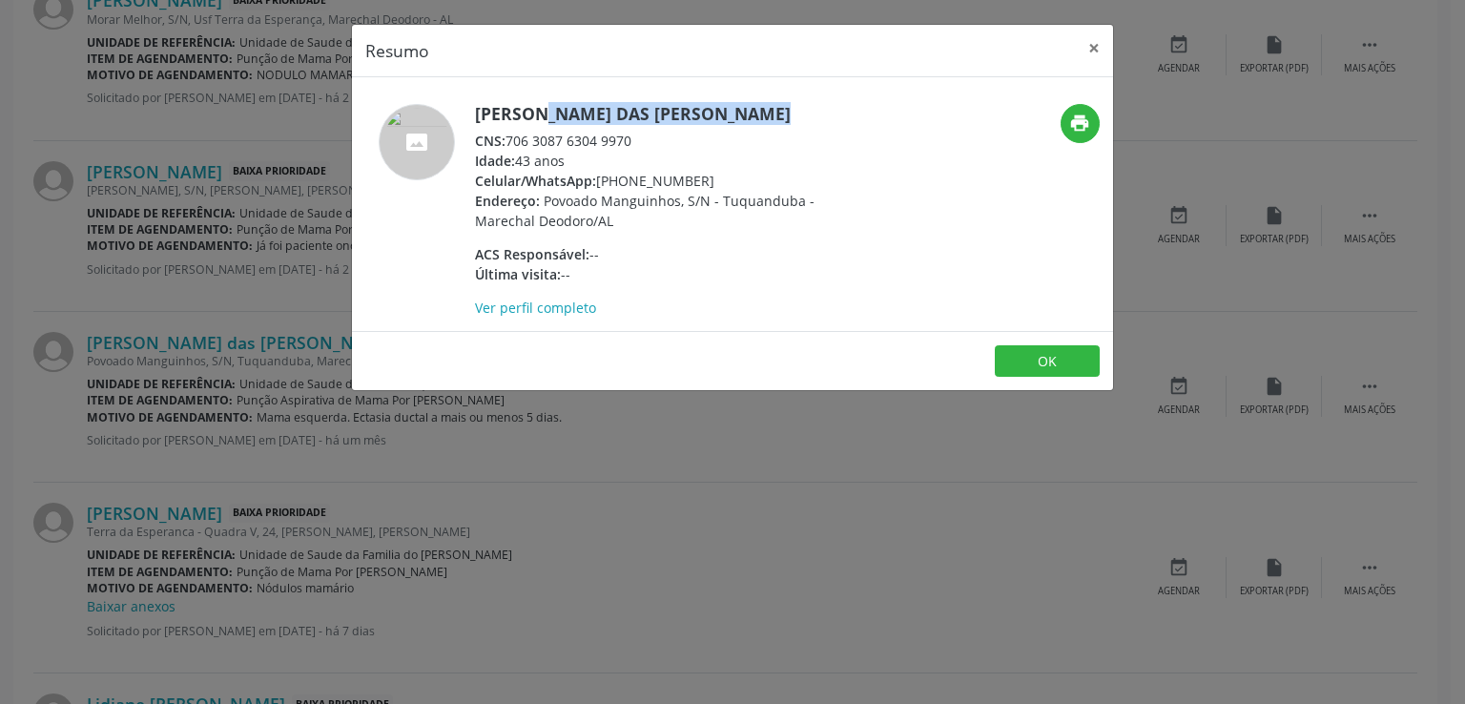
copy div "706 3087 6304 9970"
click at [1090, 54] on button "×" at bounding box center [1094, 48] width 38 height 47
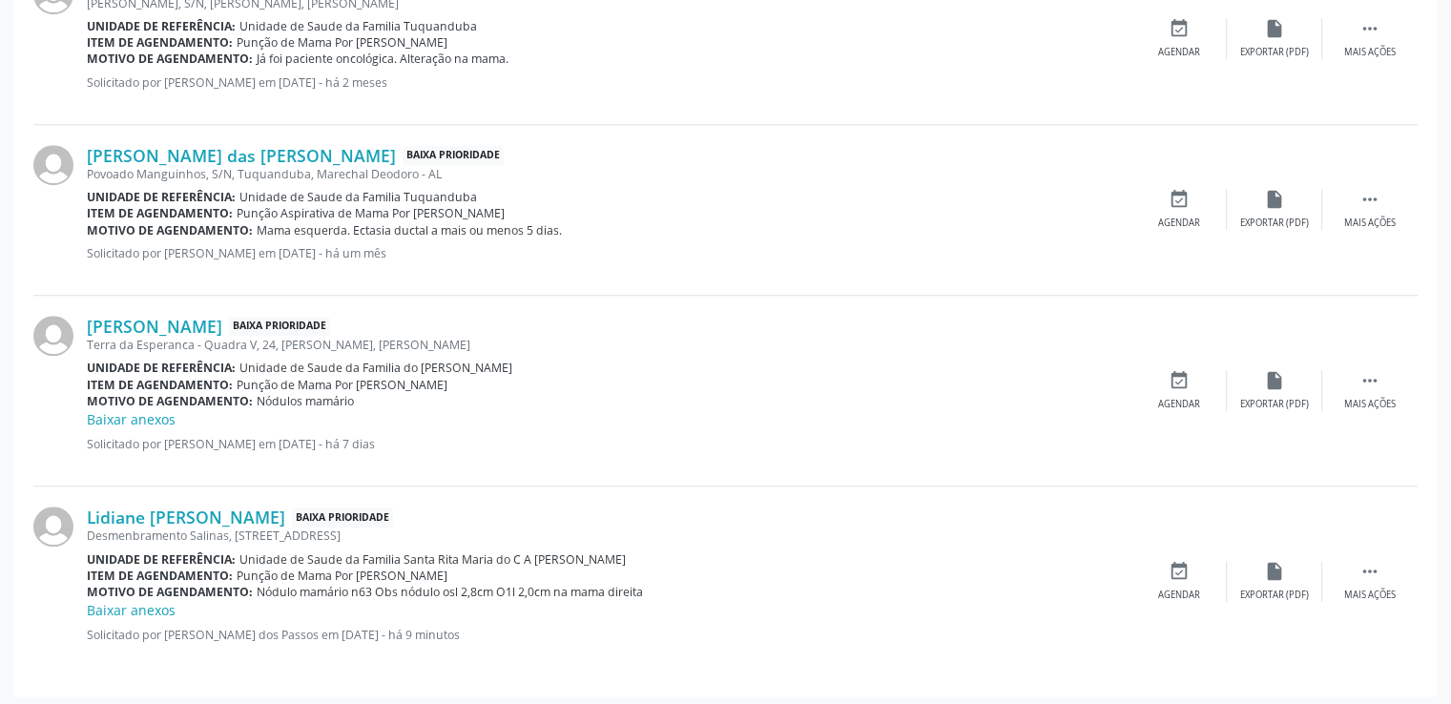
scroll to position [1420, 0]
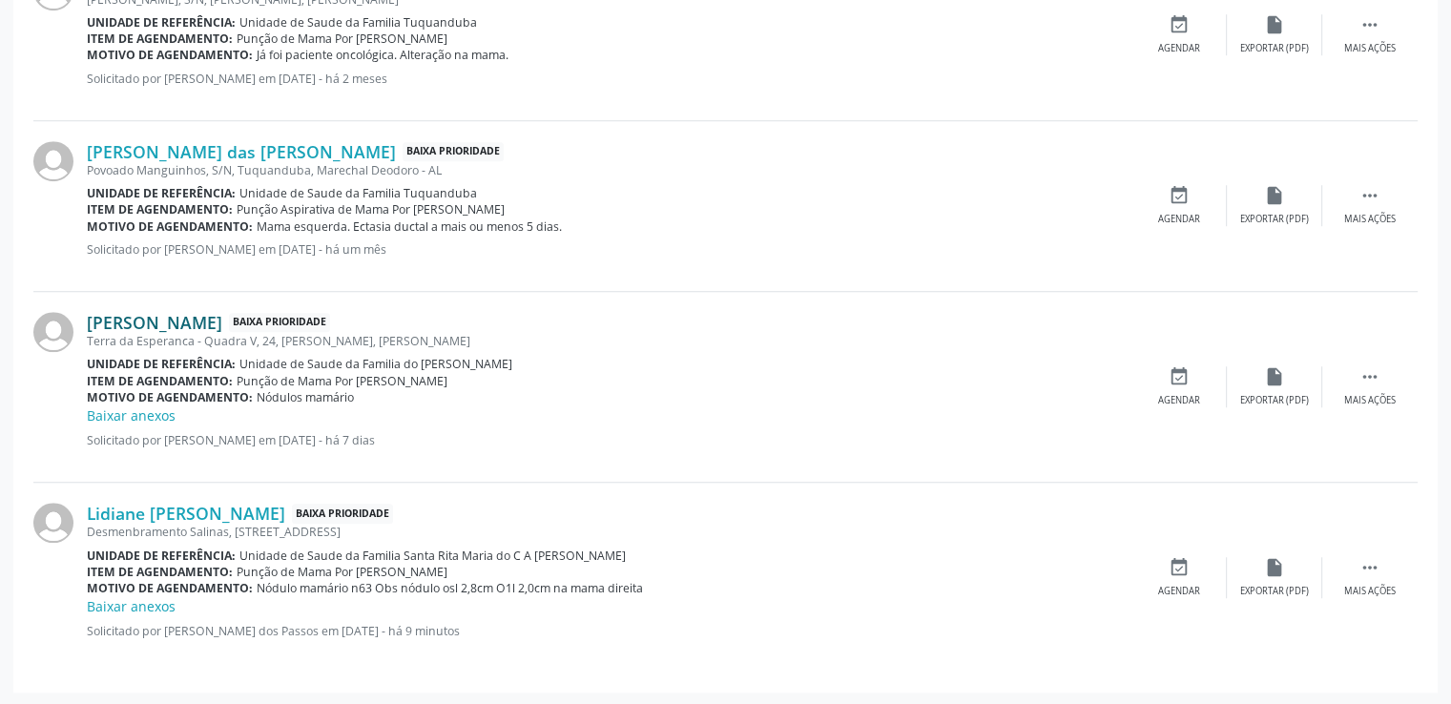
click at [140, 321] on link "[PERSON_NAME]" at bounding box center [154, 322] width 135 height 21
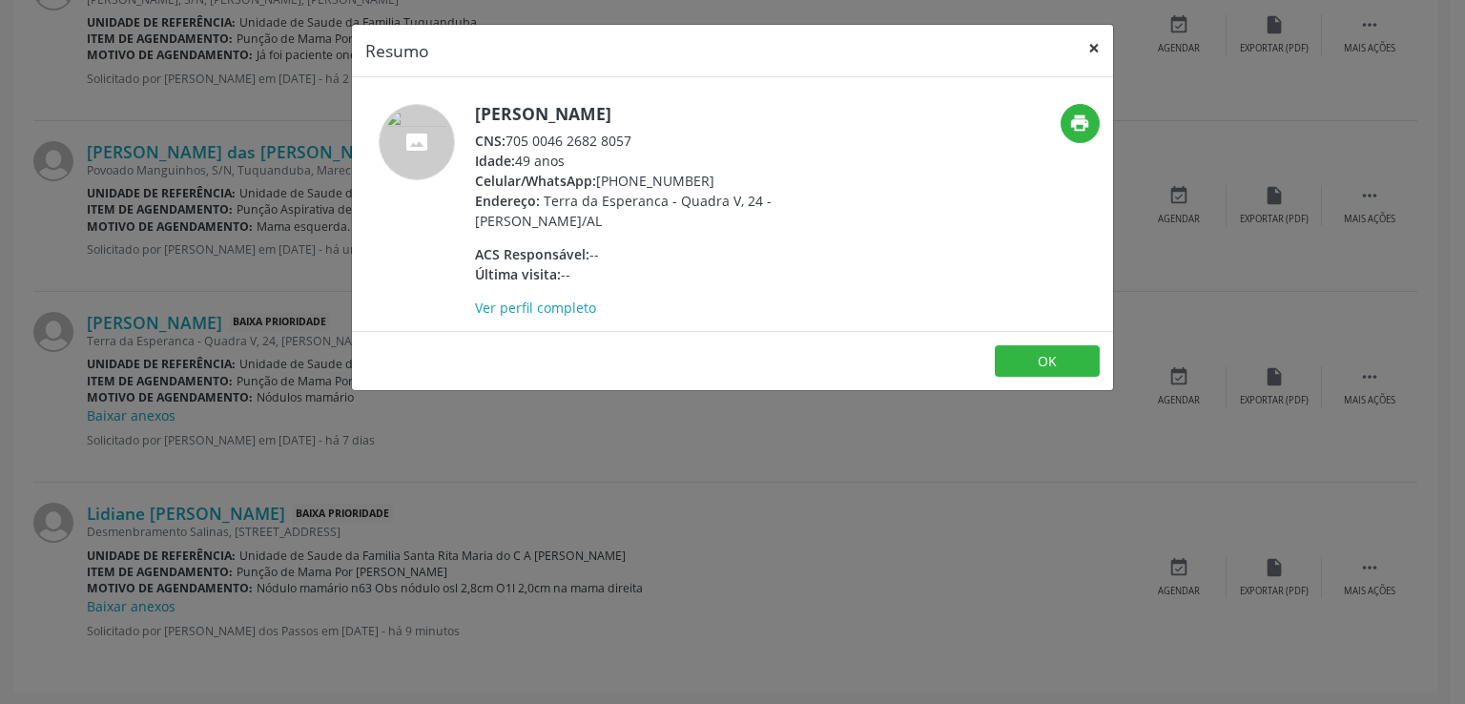
click at [1099, 40] on button "×" at bounding box center [1094, 48] width 38 height 47
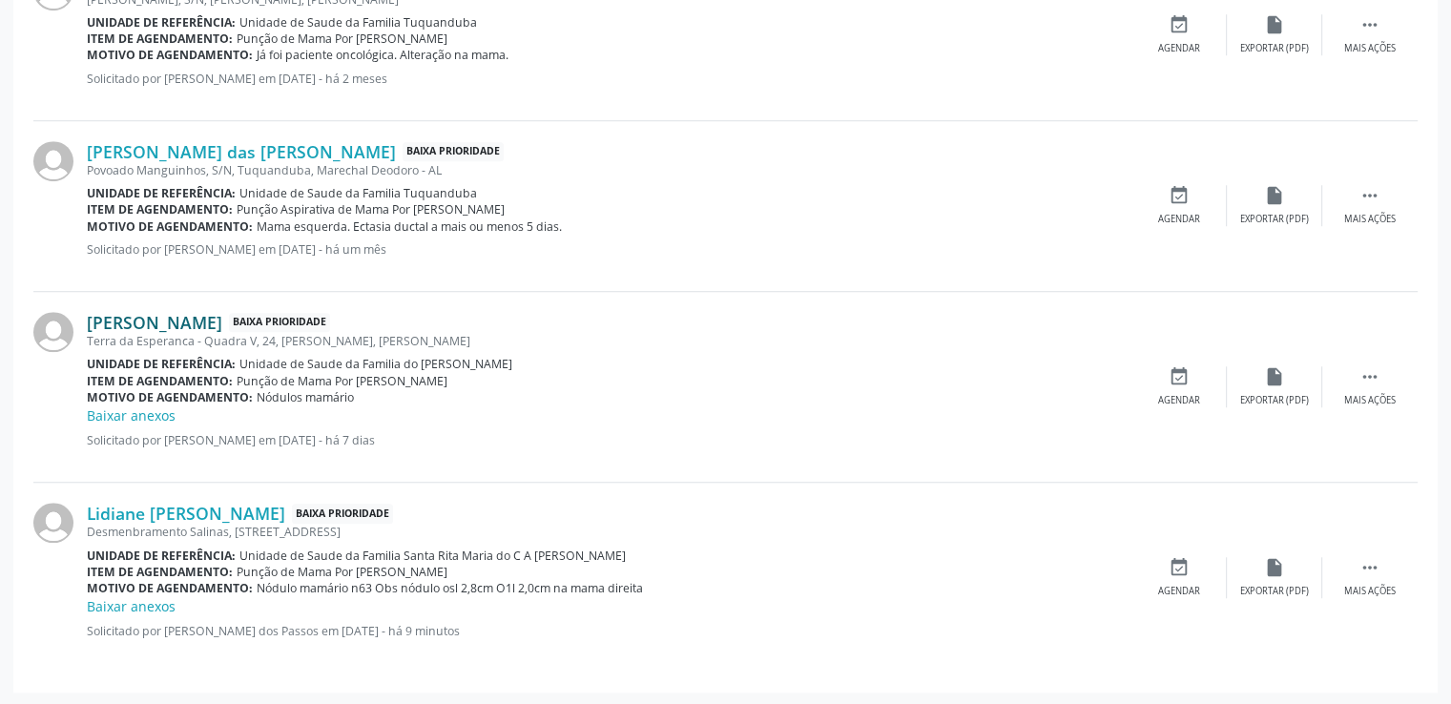
click at [176, 322] on link "[PERSON_NAME]" at bounding box center [154, 322] width 135 height 21
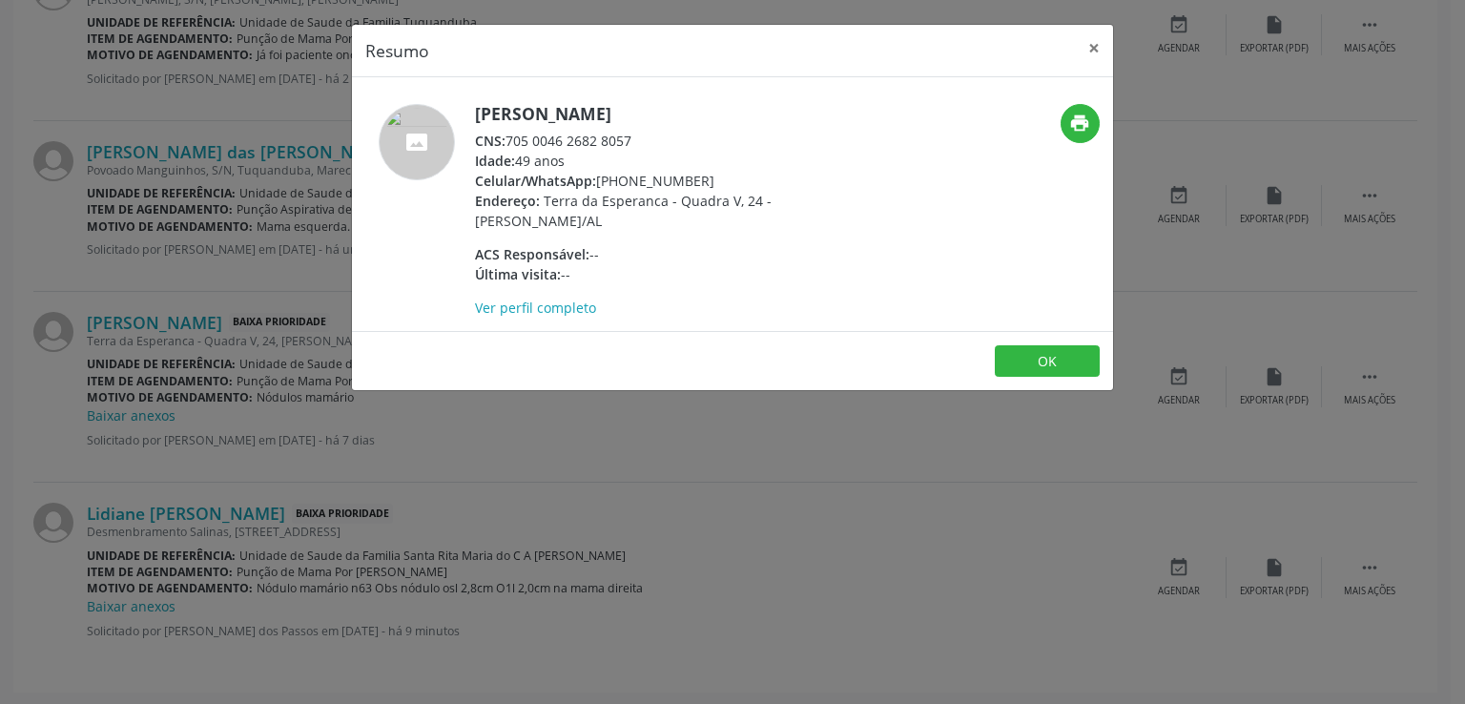
drag, startPoint x: 477, startPoint y: 111, endPoint x: 712, endPoint y: 117, distance: 234.8
click at [712, 117] on h5 "[PERSON_NAME]" at bounding box center [660, 114] width 371 height 20
click at [480, 114] on h5 "[PERSON_NAME]" at bounding box center [660, 114] width 371 height 20
drag, startPoint x: 480, startPoint y: 114, endPoint x: 680, endPoint y: 108, distance: 200.5
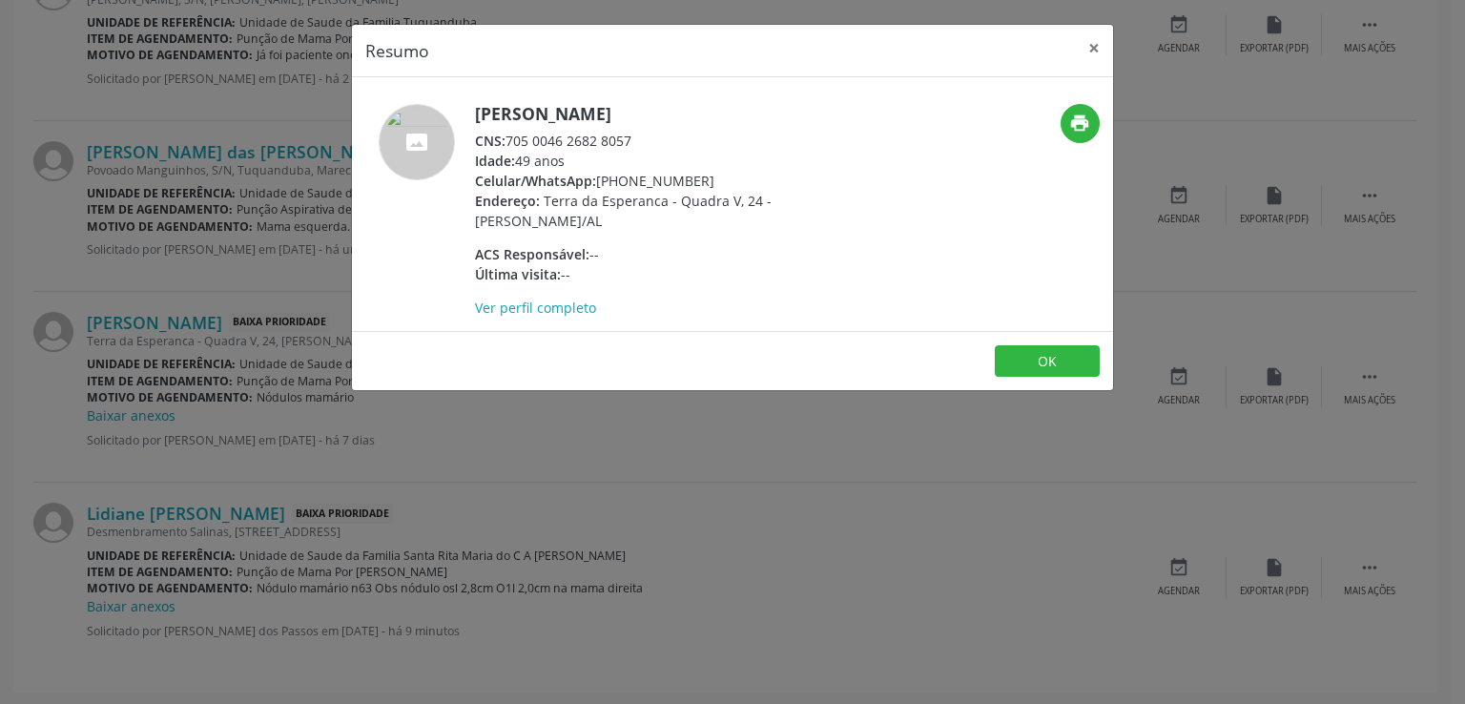
click at [680, 108] on h5 "[PERSON_NAME]" at bounding box center [660, 114] width 371 height 20
click at [512, 137] on div "CNS: 705 0046 2682 8057" at bounding box center [660, 141] width 371 height 20
drag, startPoint x: 510, startPoint y: 139, endPoint x: 652, endPoint y: 148, distance: 141.5
click at [652, 148] on div "CNS: 705 0046 2682 8057" at bounding box center [660, 141] width 371 height 20
click at [1090, 47] on button "×" at bounding box center [1094, 48] width 38 height 47
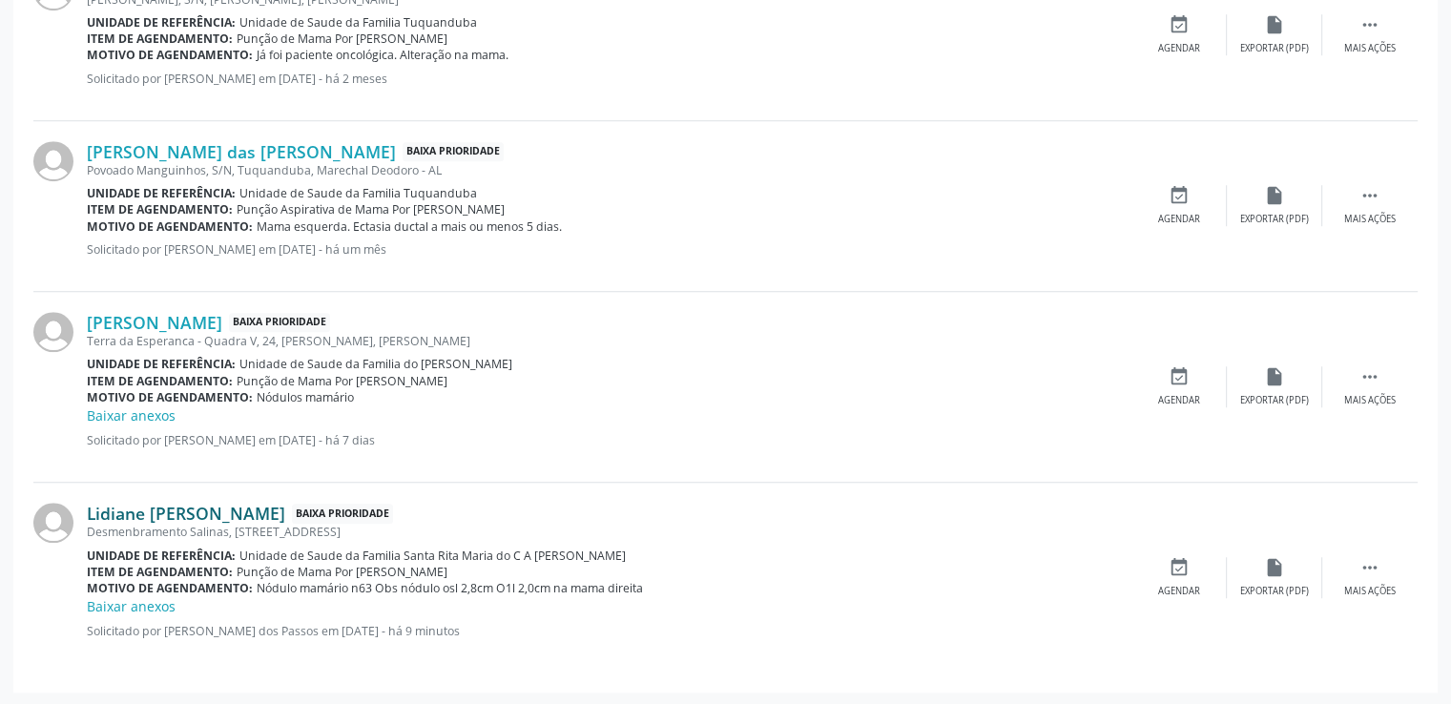
click at [92, 509] on link "Lidiane [PERSON_NAME]" at bounding box center [186, 513] width 198 height 21
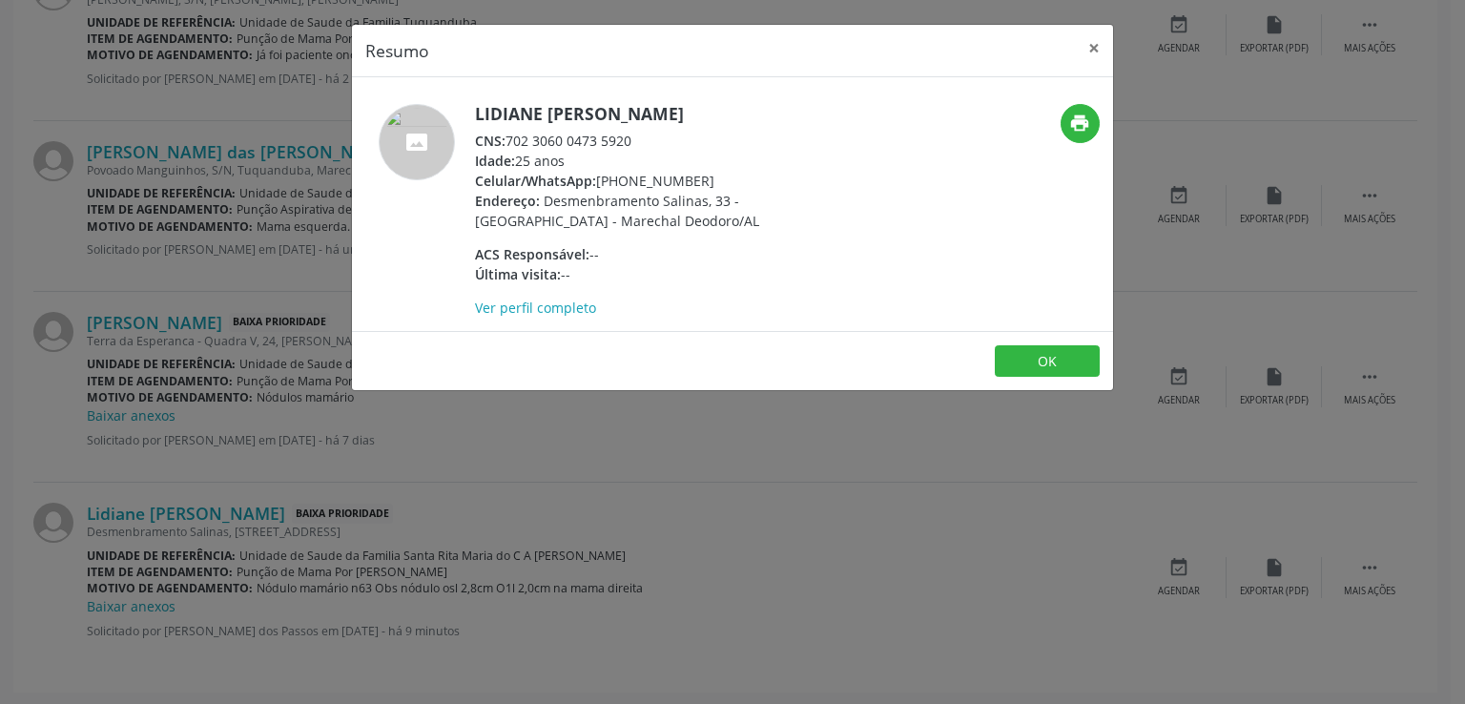
drag, startPoint x: 480, startPoint y: 106, endPoint x: 628, endPoint y: 118, distance: 148.4
click at [628, 118] on h5 "Lidiane [PERSON_NAME]" at bounding box center [660, 114] width 371 height 20
drag, startPoint x: 474, startPoint y: 108, endPoint x: 718, endPoint y: 103, distance: 244.3
click at [718, 104] on h5 "Lidiane [PERSON_NAME]" at bounding box center [660, 114] width 371 height 20
drag, startPoint x: 508, startPoint y: 138, endPoint x: 636, endPoint y: 143, distance: 127.9
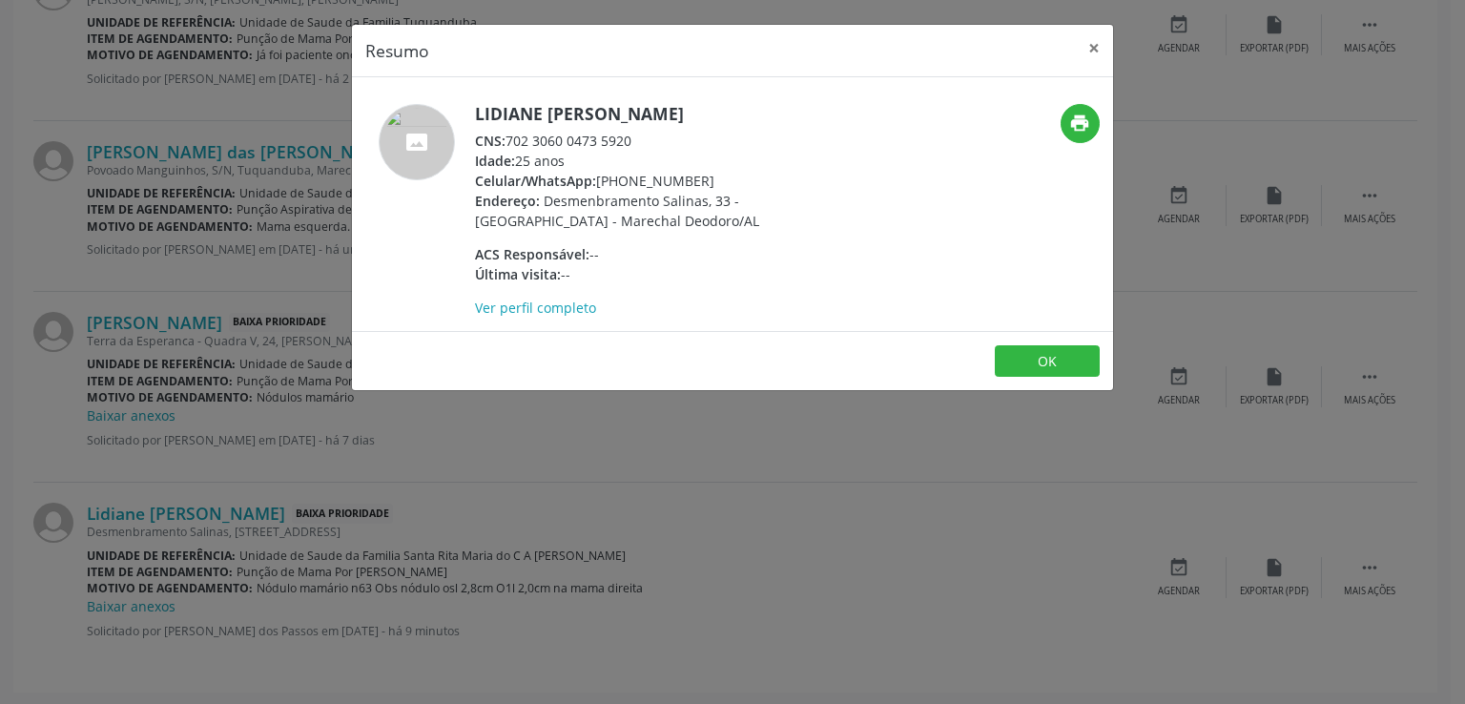
click at [636, 143] on div "CNS: 702 3060 0473 5920" at bounding box center [660, 141] width 371 height 20
click at [1098, 43] on button "×" at bounding box center [1094, 48] width 38 height 47
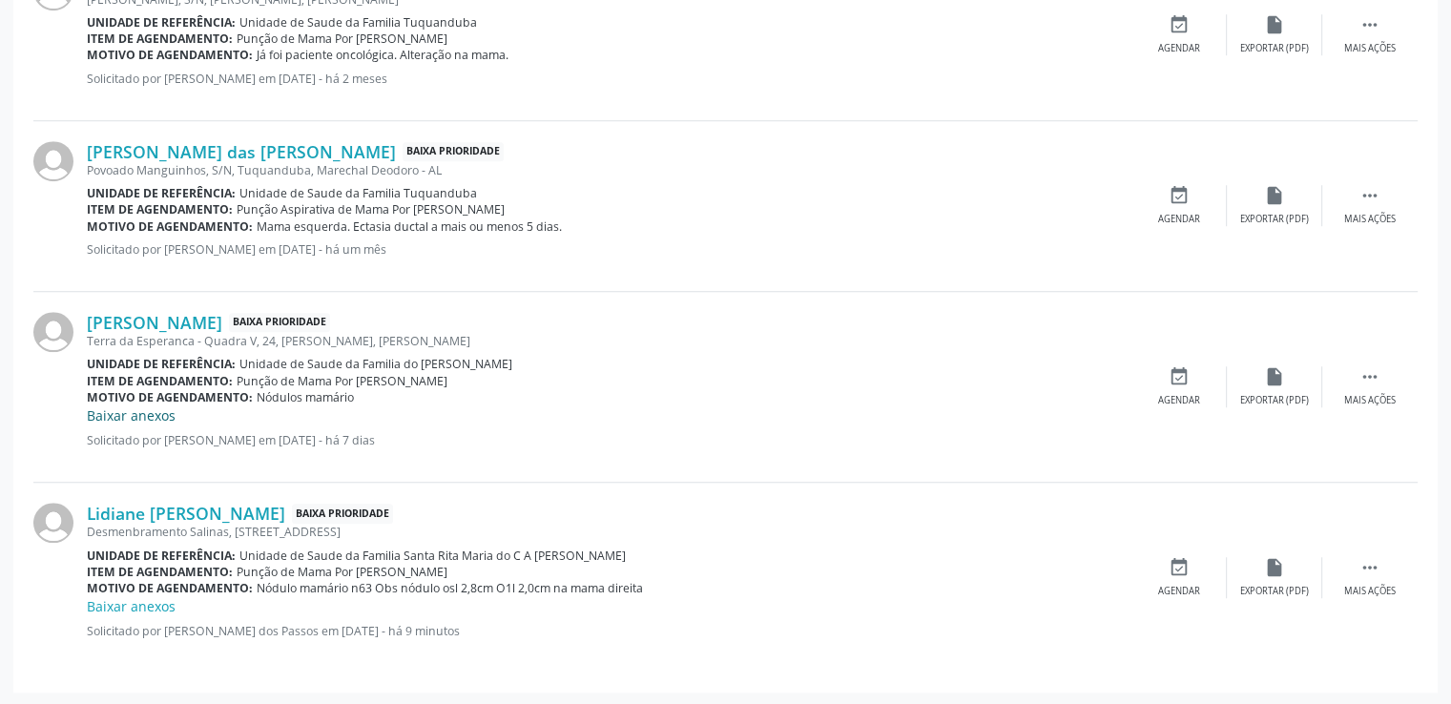
click at [110, 406] on link "Baixar anexos" at bounding box center [131, 415] width 89 height 18
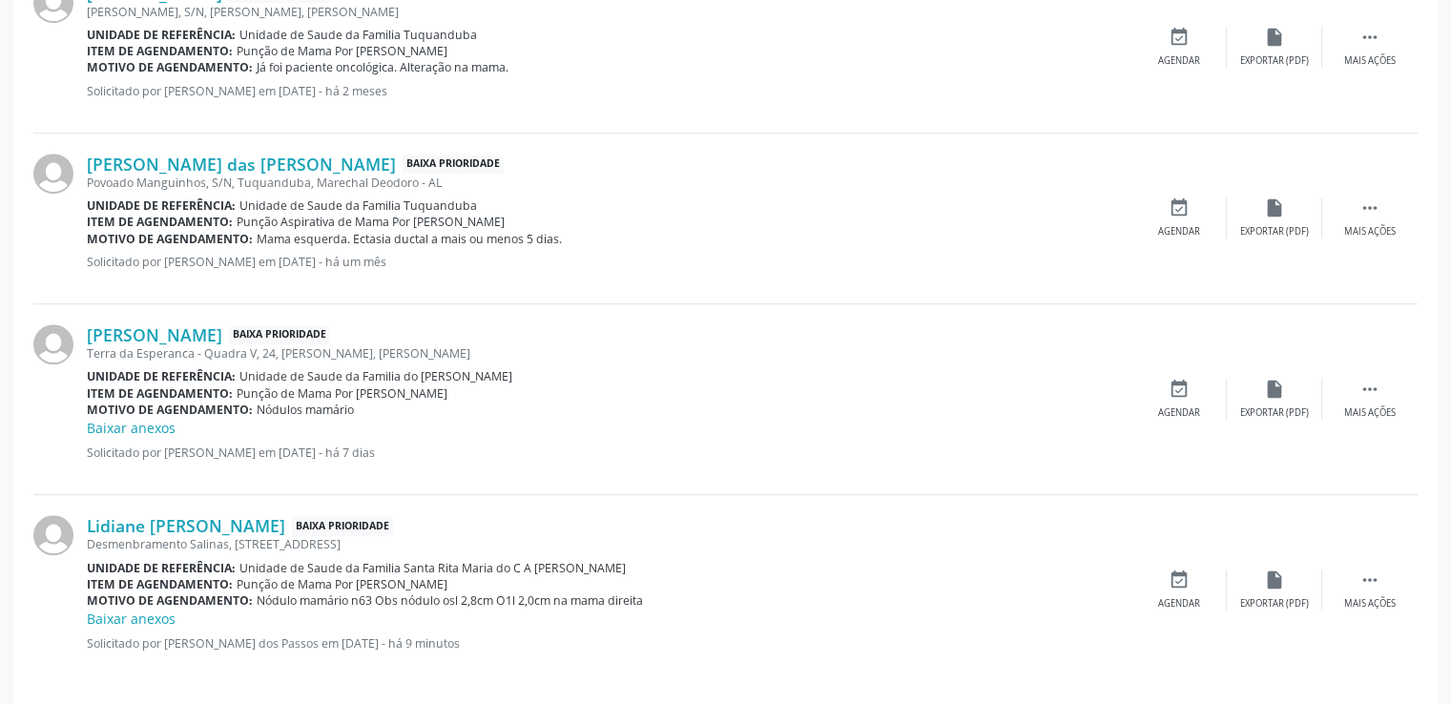
scroll to position [1420, 0]
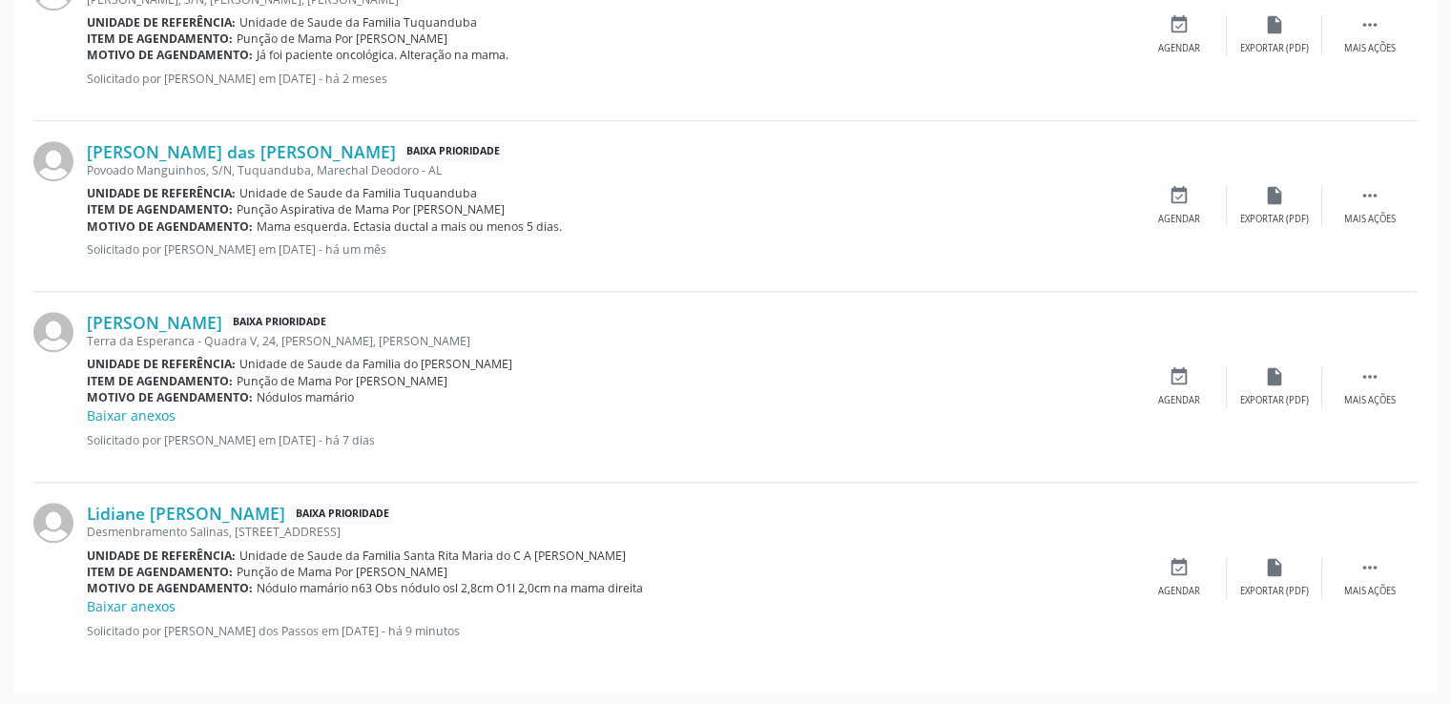
click at [117, 606] on link "Baixar anexos" at bounding box center [131, 606] width 89 height 18
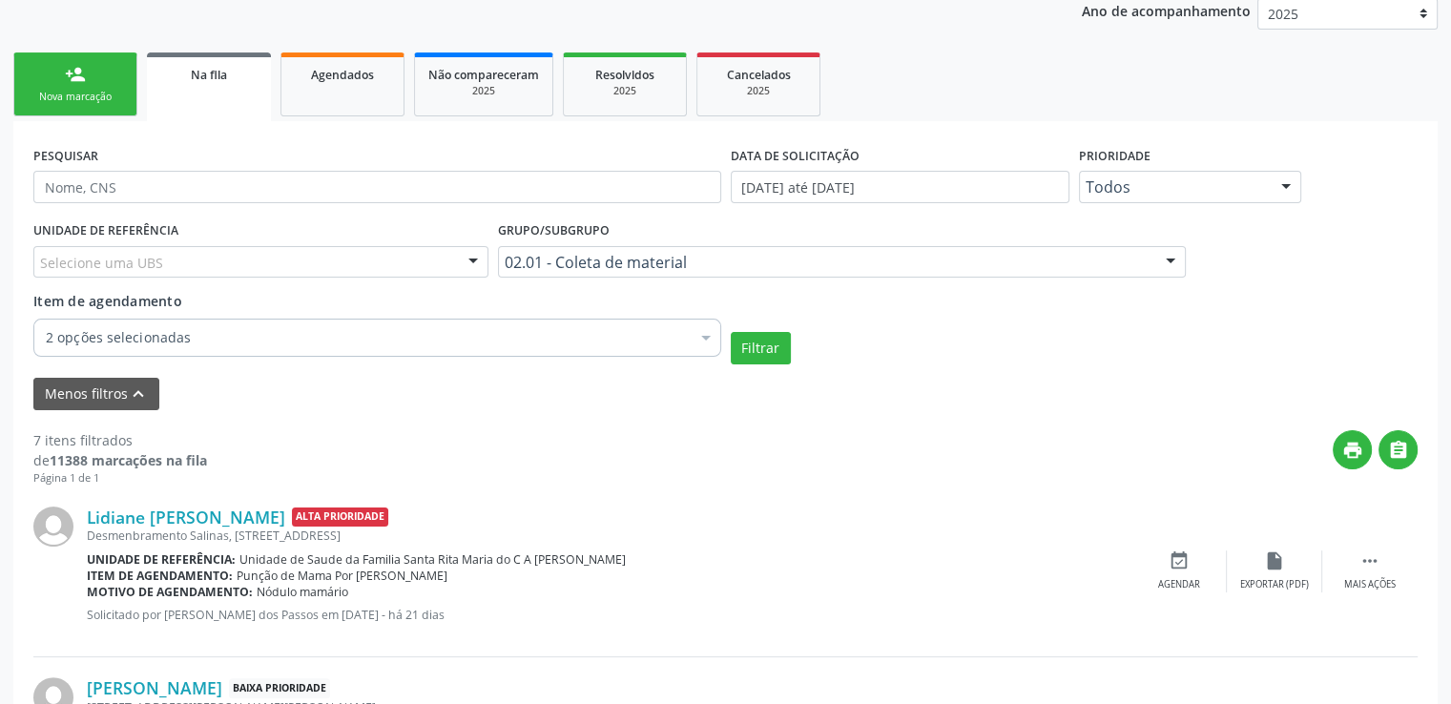
scroll to position [0, 0]
